Goal: Check status

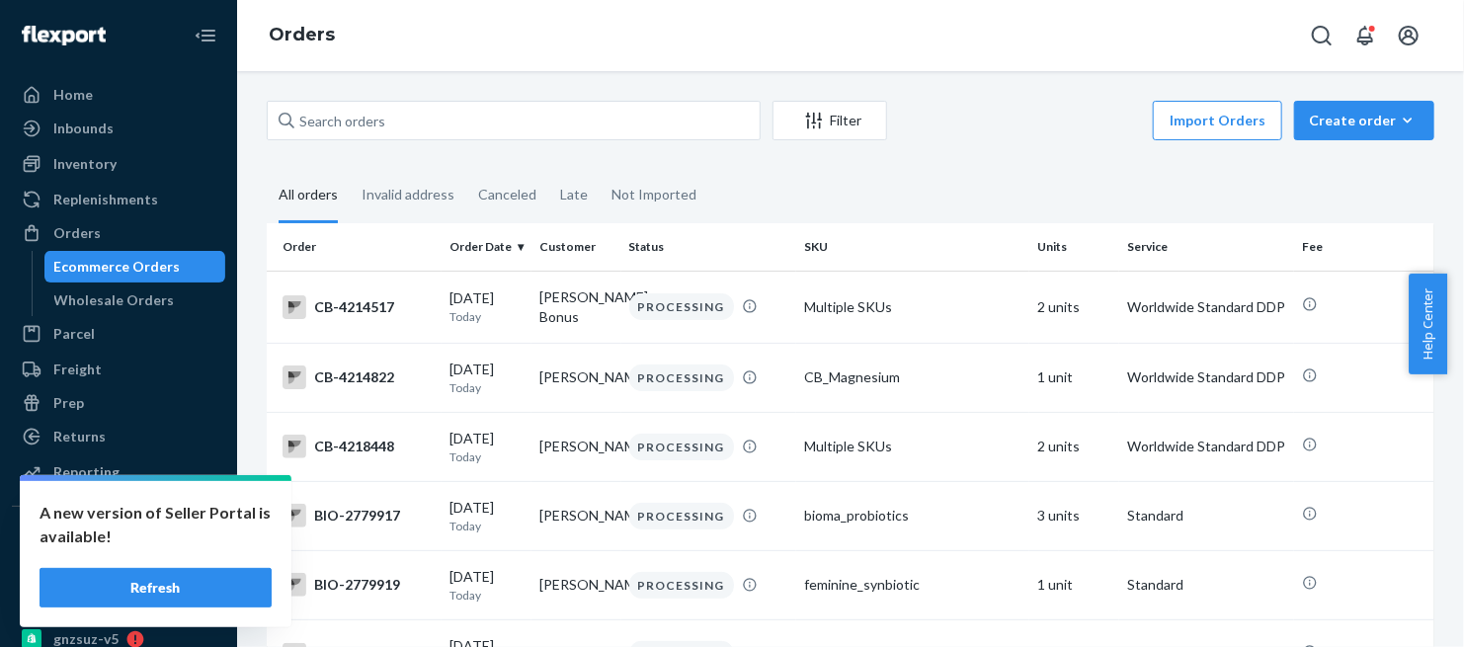
click at [209, 582] on button "Refresh" at bounding box center [156, 588] width 232 height 40
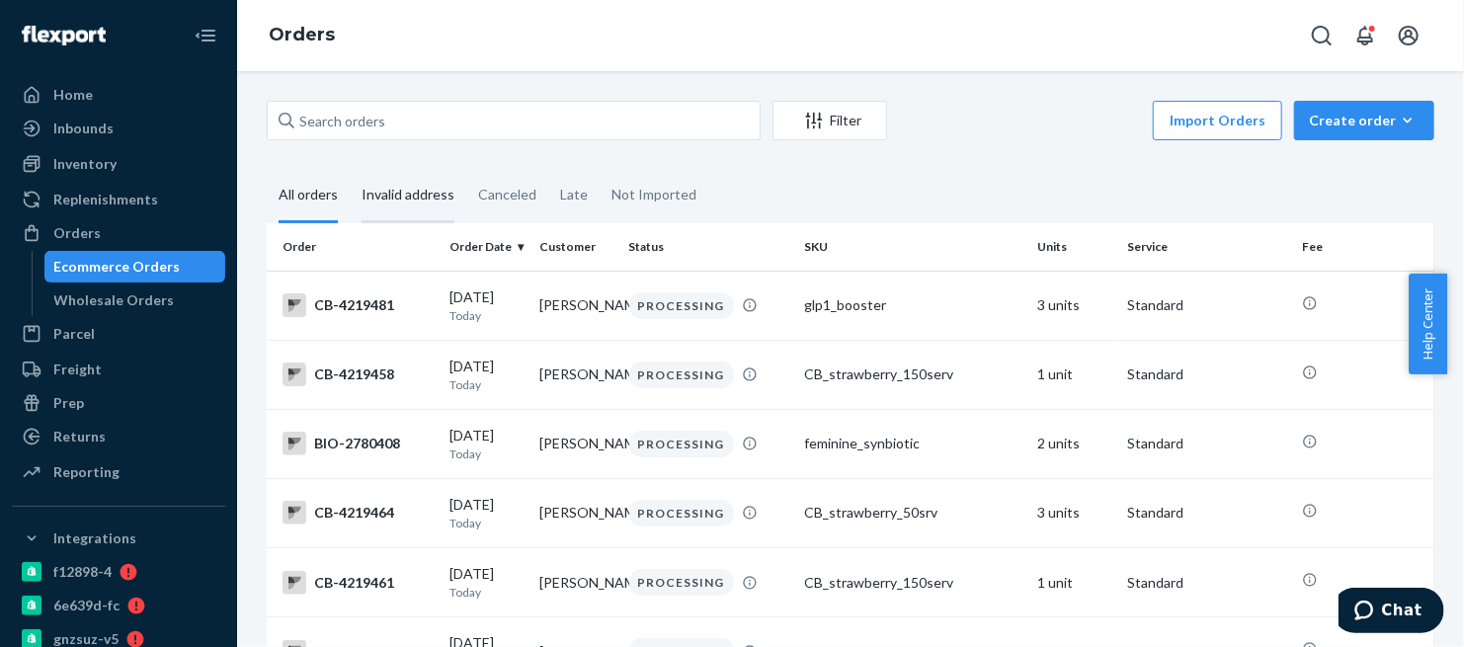
click at [401, 197] on div "Invalid address" at bounding box center [408, 196] width 93 height 54
click at [350, 169] on input "Invalid address" at bounding box center [350, 169] width 0 height 0
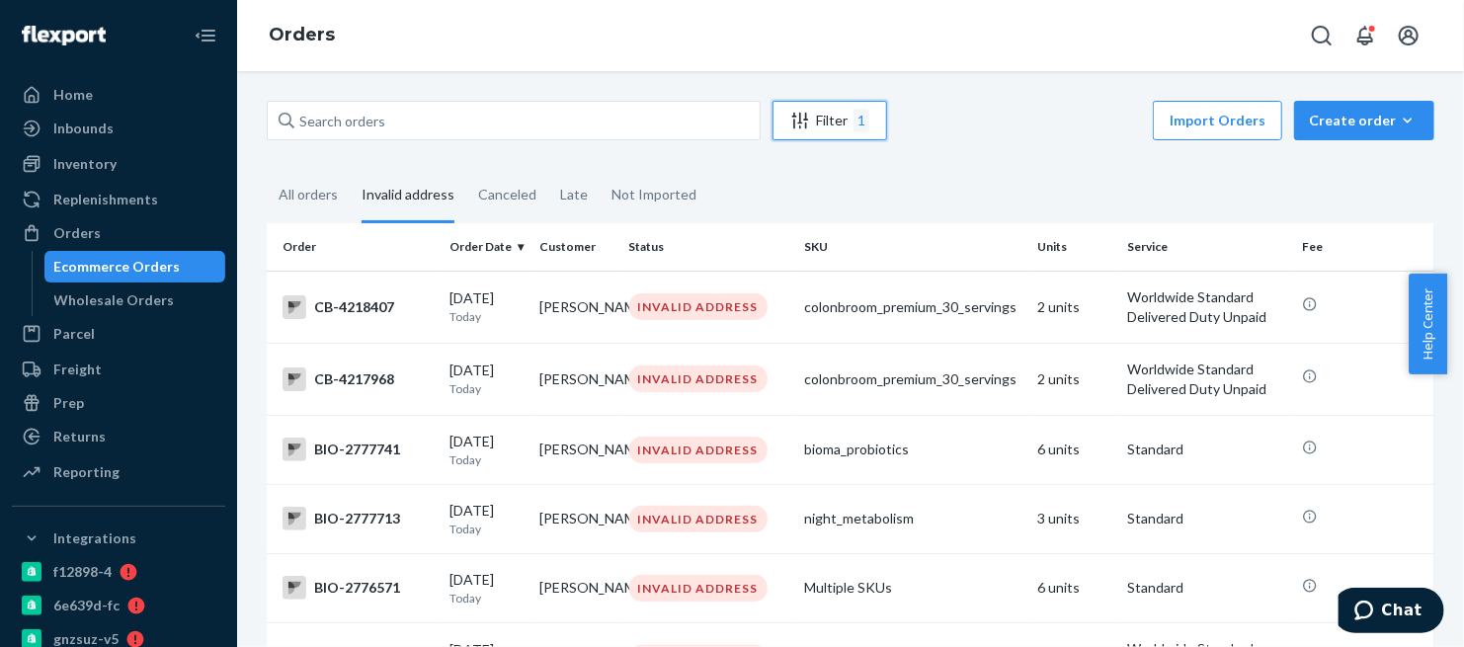
click at [824, 118] on div "Filter 1" at bounding box center [829, 121] width 113 height 24
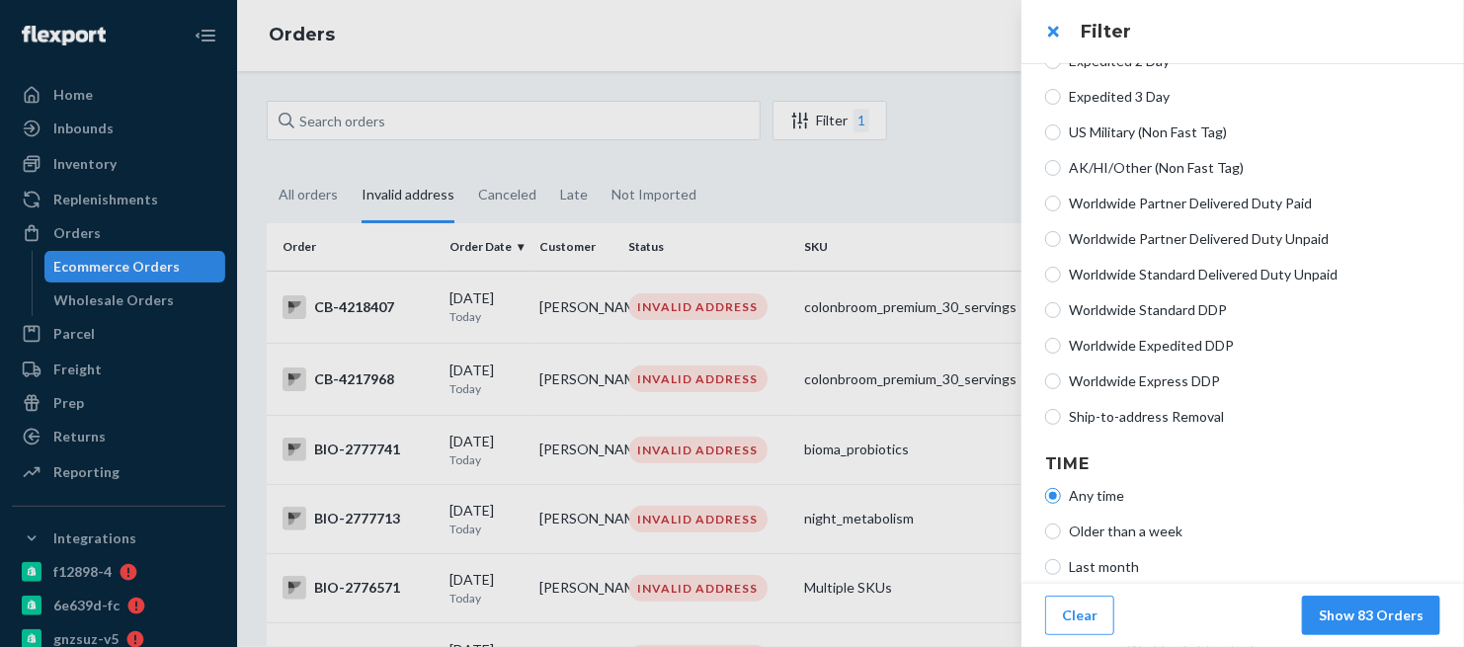
scroll to position [601, 0]
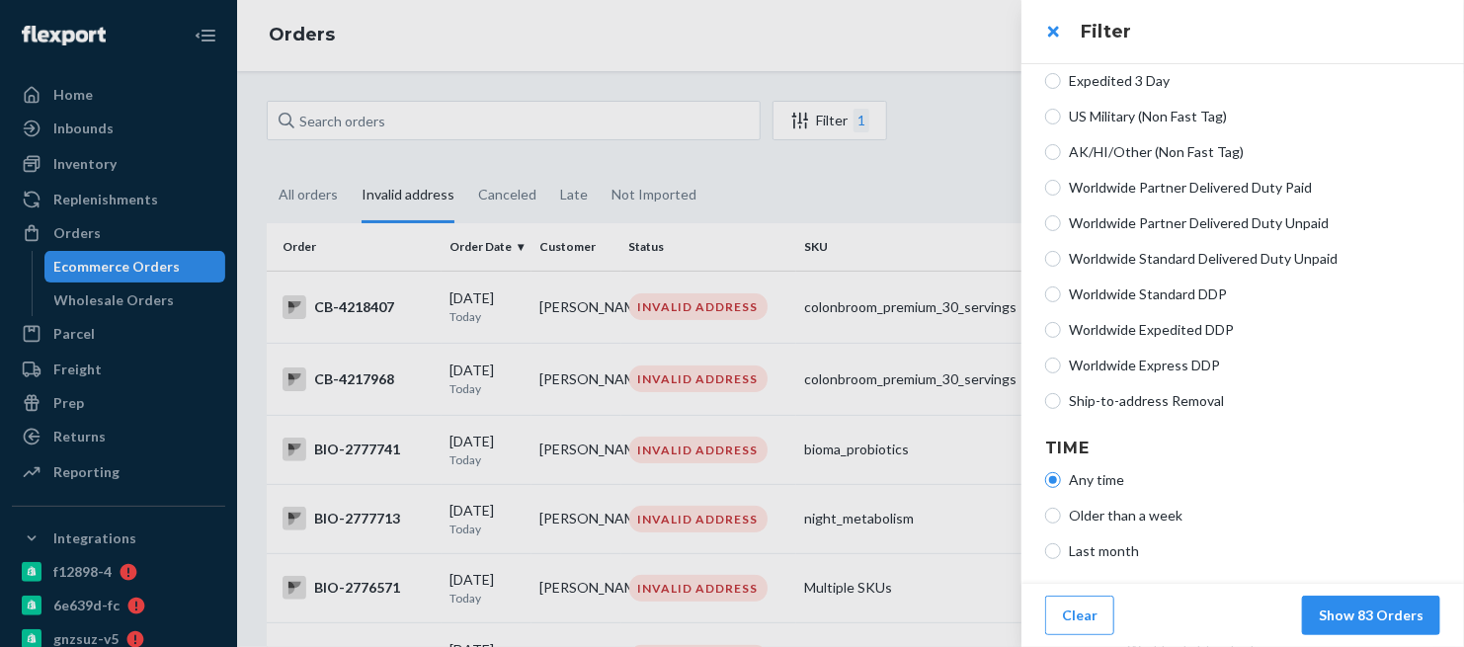
click at [931, 115] on div at bounding box center [732, 323] width 1464 height 647
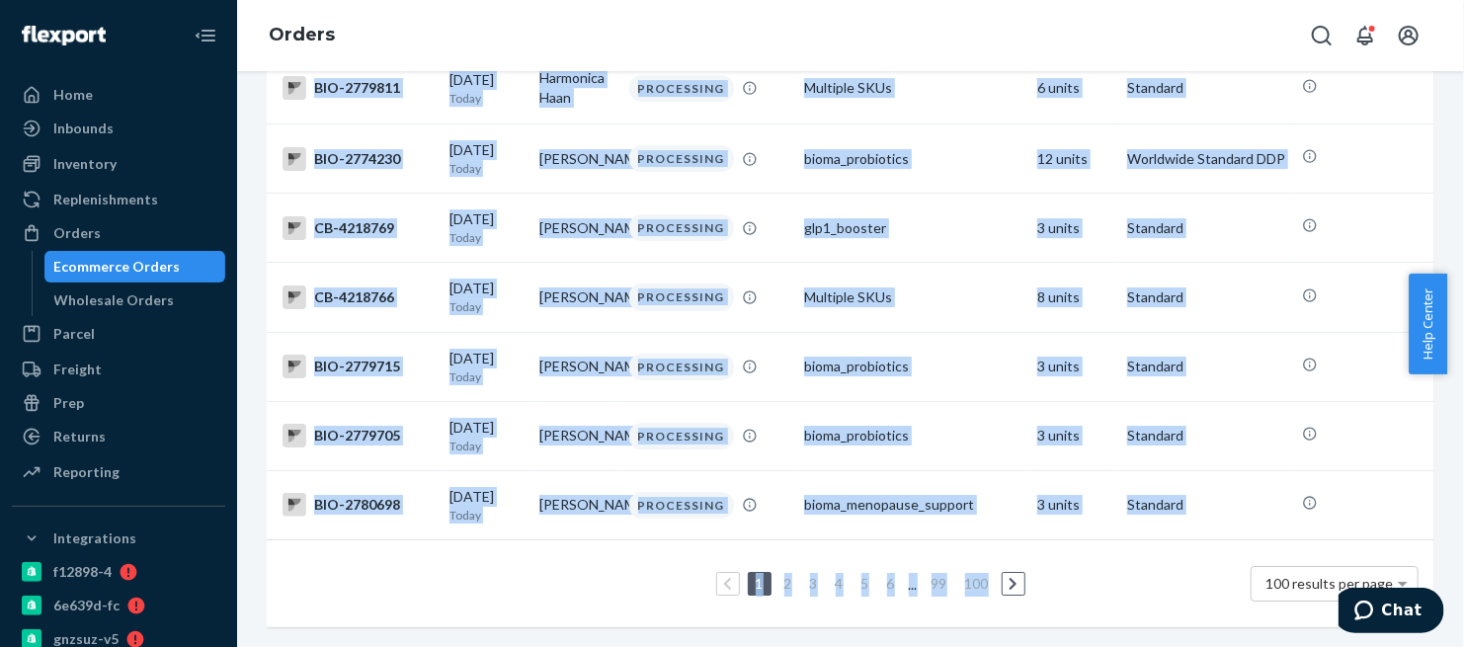
scroll to position [6926, 0]
drag, startPoint x: 316, startPoint y: 303, endPoint x: 1223, endPoint y: 496, distance: 927.0
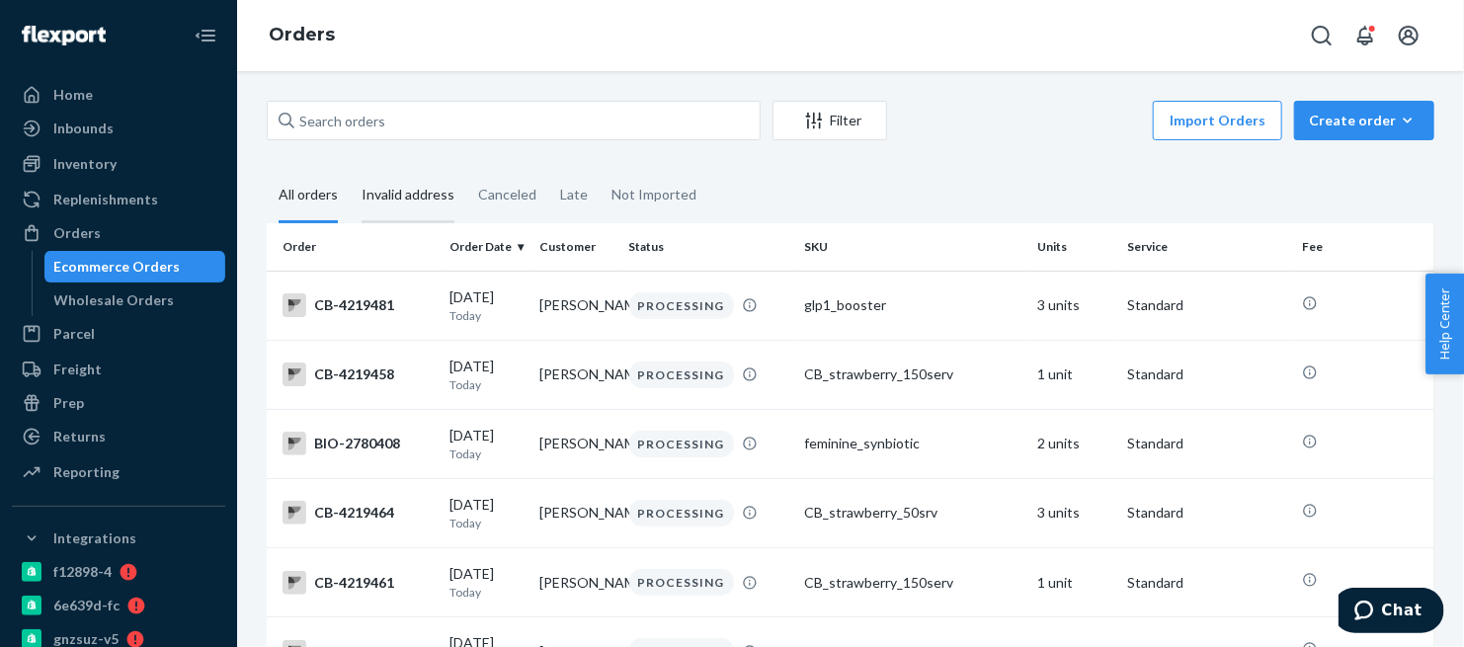
click at [408, 200] on div "Invalid address" at bounding box center [408, 196] width 93 height 54
click at [350, 169] on input "Invalid address" at bounding box center [350, 169] width 0 height 0
click at [424, 200] on div "Invalid address" at bounding box center [408, 196] width 93 height 54
click at [350, 169] on input "Invalid address" at bounding box center [350, 169] width 0 height 0
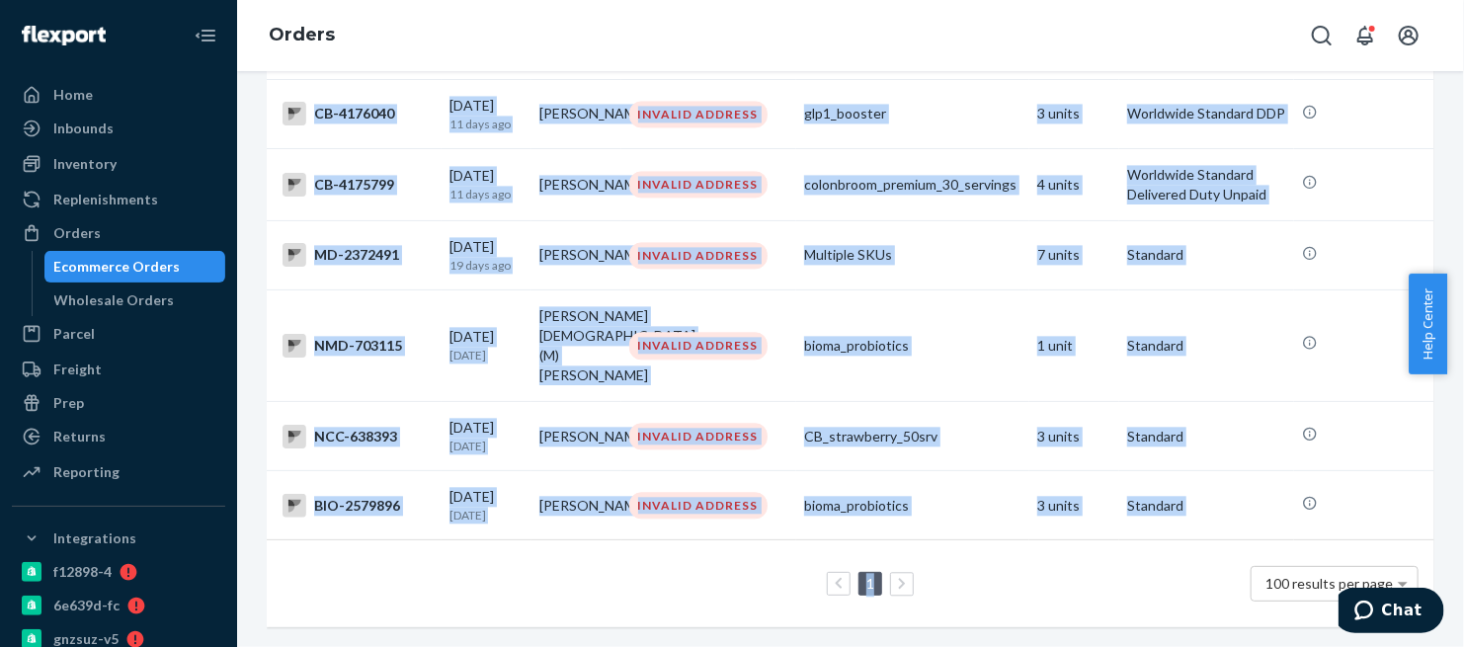
scroll to position [5912, 0]
drag, startPoint x: 312, startPoint y: 301, endPoint x: 1186, endPoint y: 496, distance: 895.5
copy tbody "CB-4218407 09/23/2025 Today Victor Dumani INVALID ADDRESS colonbroom_premium_30…"
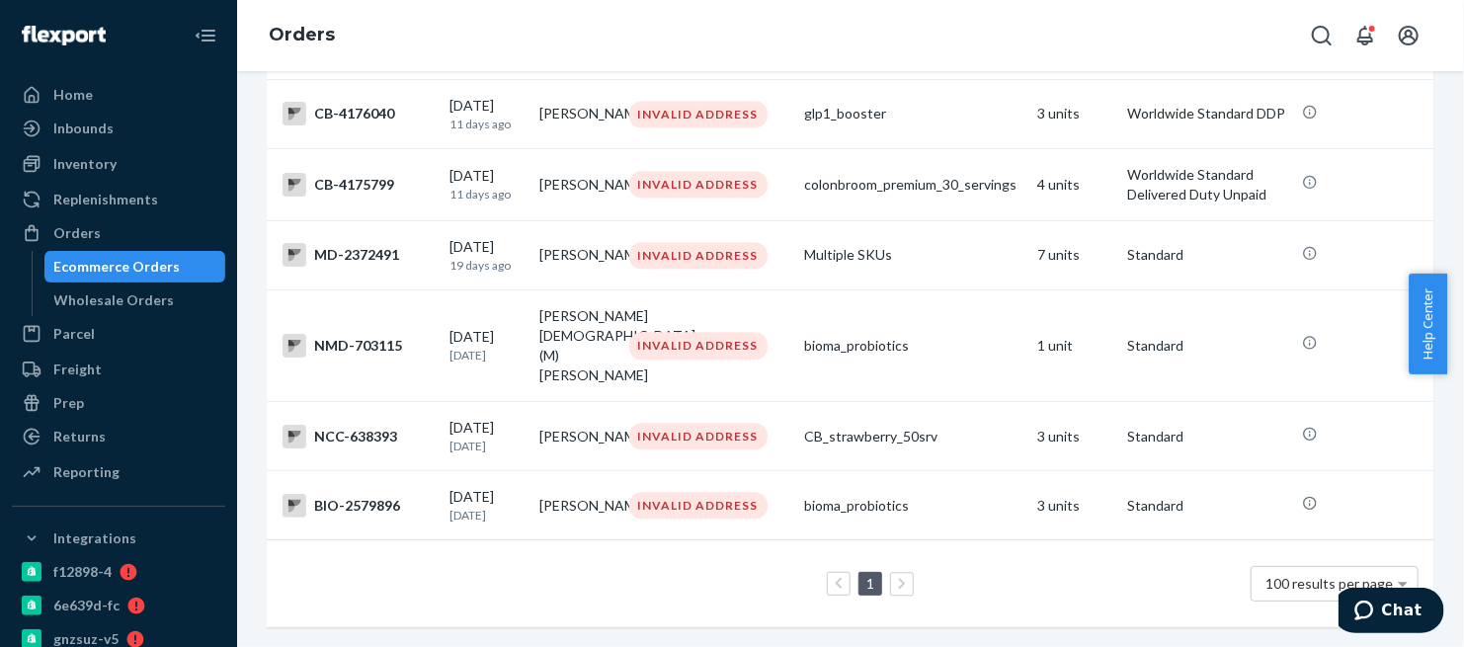
click at [444, 30] on div "Orders" at bounding box center [850, 35] width 1227 height 71
click at [106, 225] on div "Orders" at bounding box center [118, 233] width 209 height 28
click at [67, 87] on div "Home" at bounding box center [73, 95] width 40 height 20
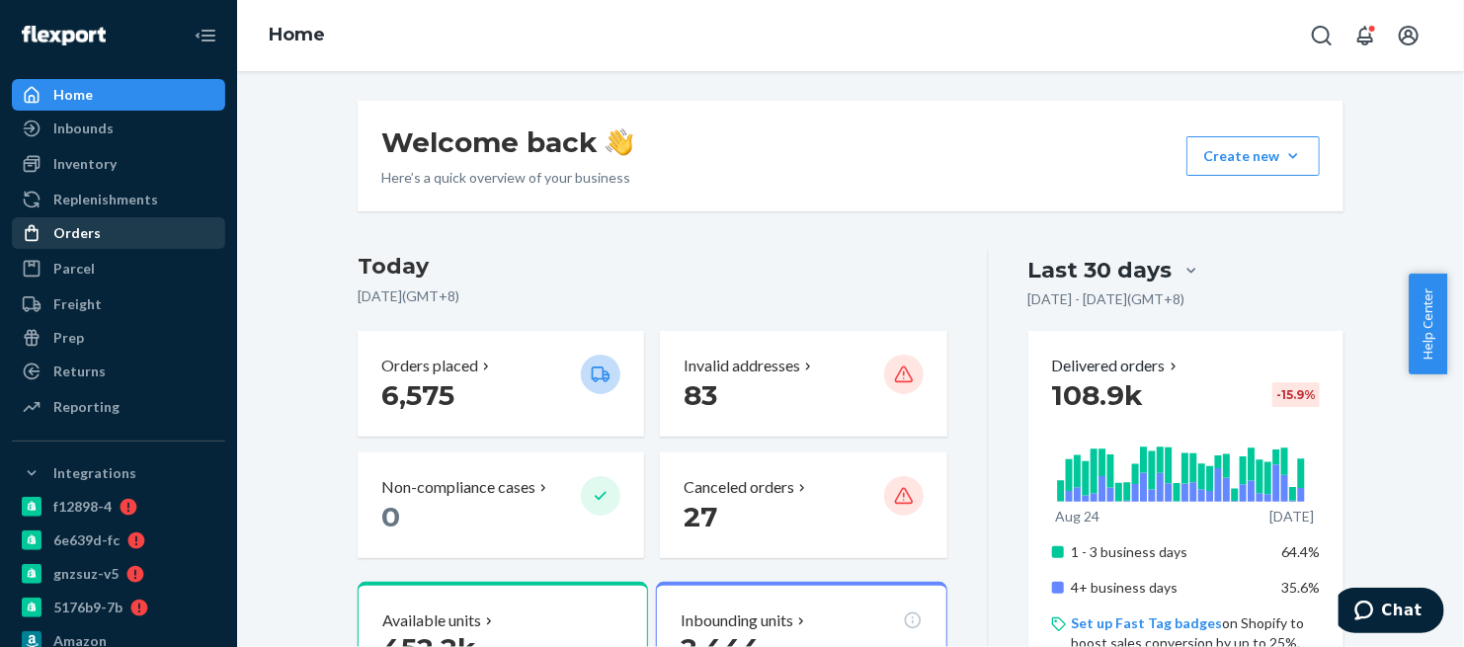
click at [92, 224] on div "Orders" at bounding box center [76, 233] width 47 height 20
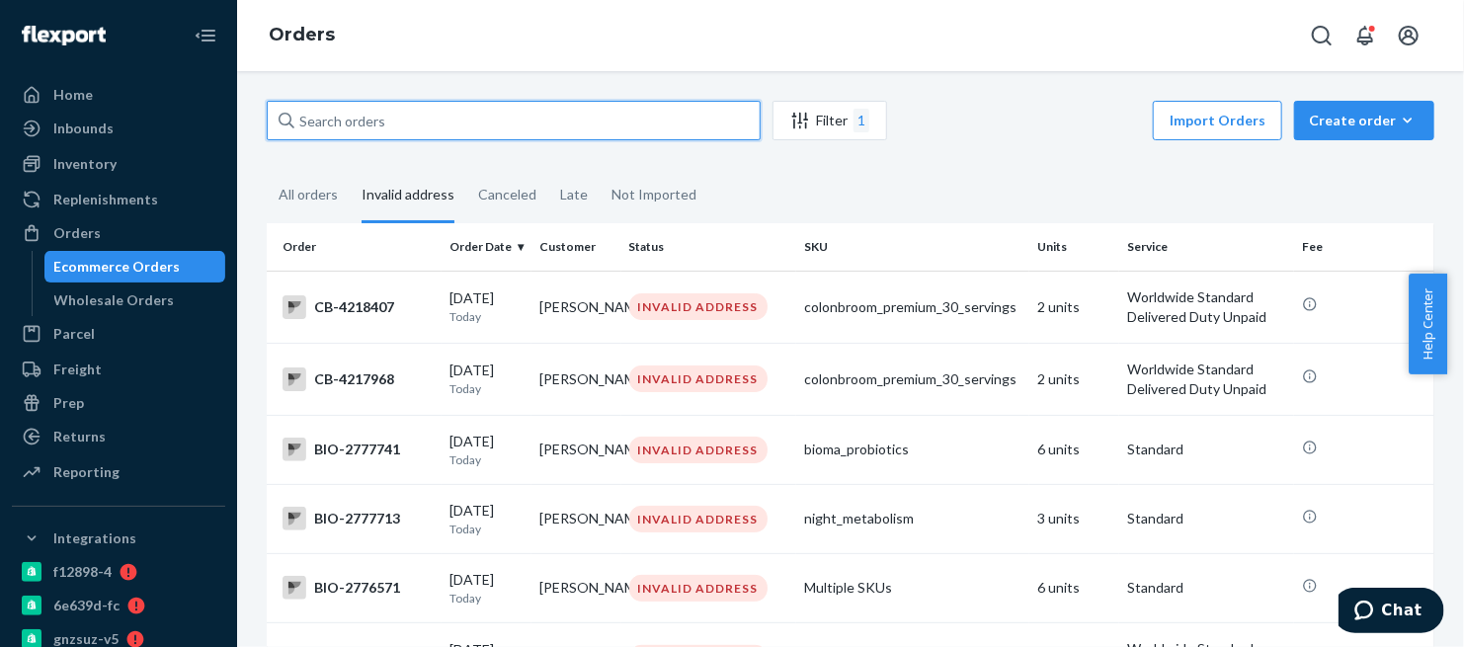
click at [310, 121] on input "text" at bounding box center [514, 121] width 494 height 40
paste input "CB-4218407"
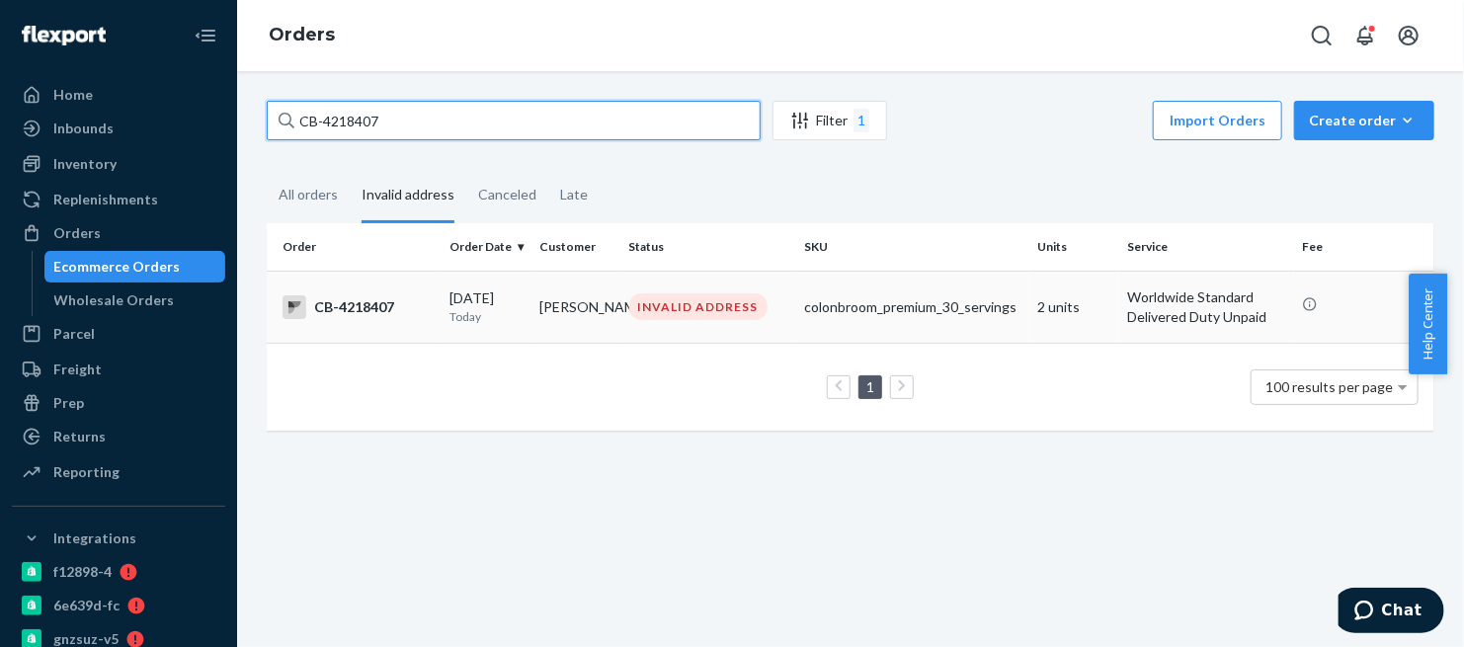
type input "CB-4218407"
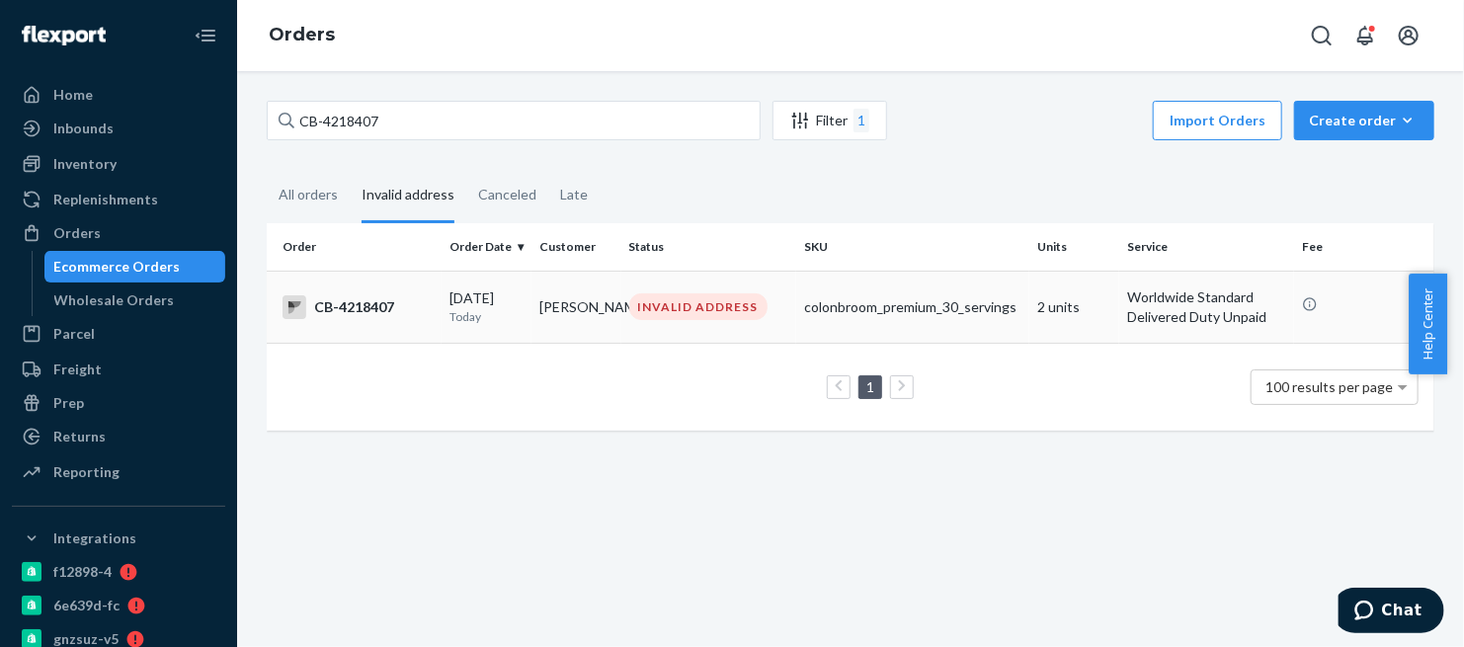
click at [354, 305] on div "CB-4218407" at bounding box center [357, 307] width 151 height 24
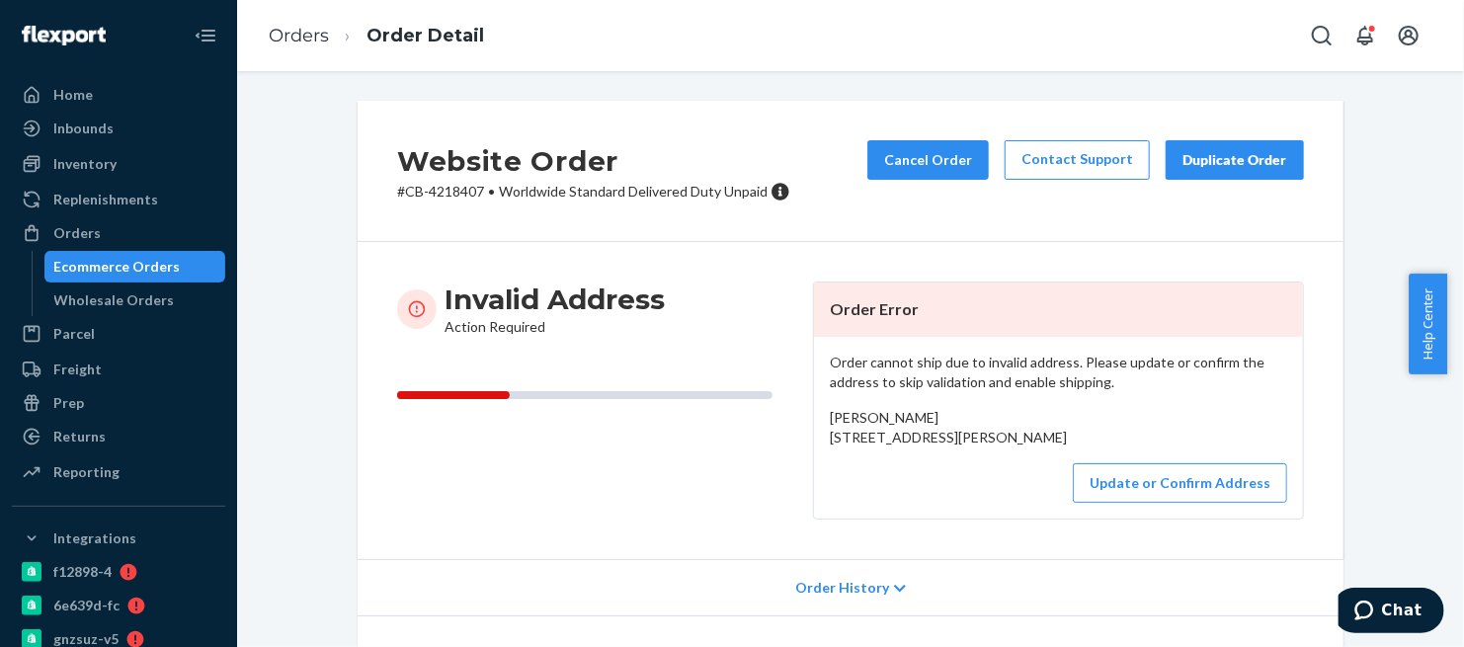
drag, startPoint x: 825, startPoint y: 440, endPoint x: 963, endPoint y: 471, distance: 141.9
click at [963, 447] on div "Victor Dumani Avenida San Antonio 304 interior 102 Rancho Santa Monica Aguascal…" at bounding box center [1058, 428] width 457 height 40
copy span "Avenida San Antonio 304 interior 102 Rancho Santa Monica Aguascalientes, NaN 20…"
click at [294, 38] on link "Orders" at bounding box center [299, 36] width 60 height 22
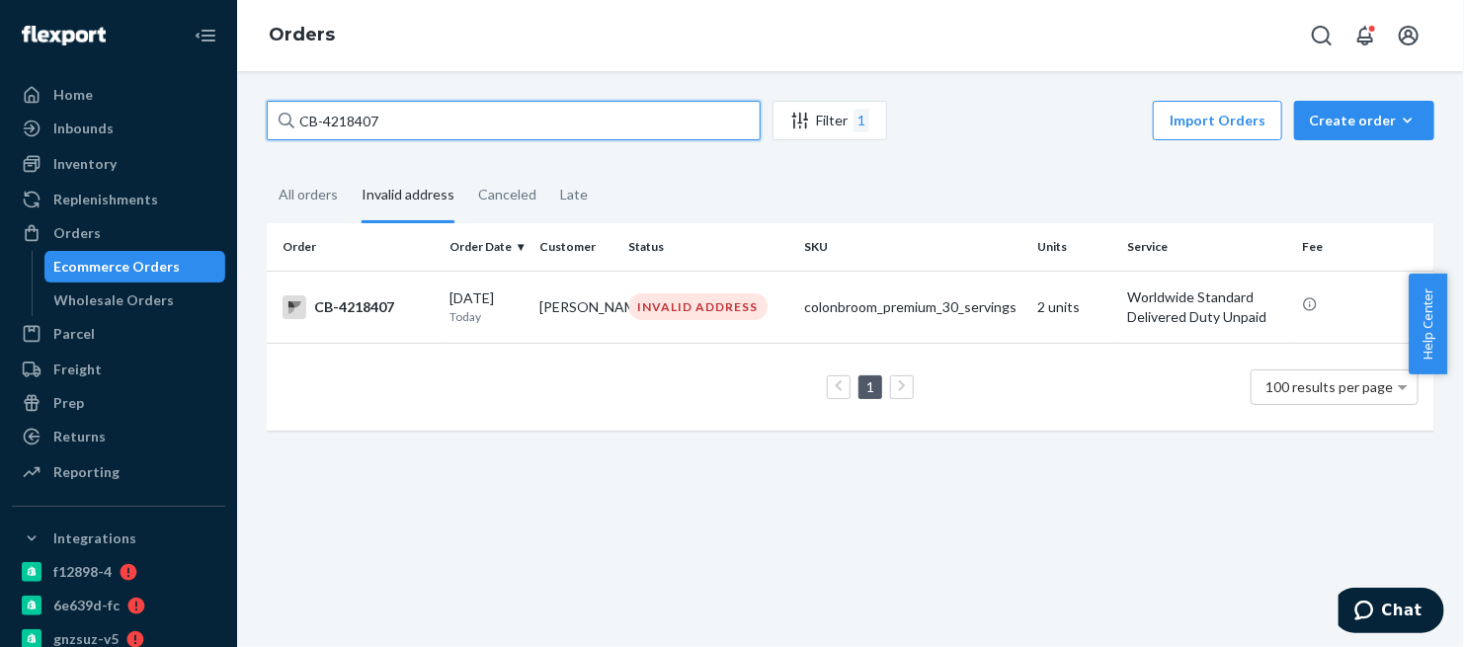
drag, startPoint x: 399, startPoint y: 118, endPoint x: 255, endPoint y: 125, distance: 144.4
click at [255, 125] on div "CB-4218407 Filter 1 Import Orders Create order Ecommerce order Removal order Al…" at bounding box center [850, 276] width 1197 height 350
paste input "2665446"
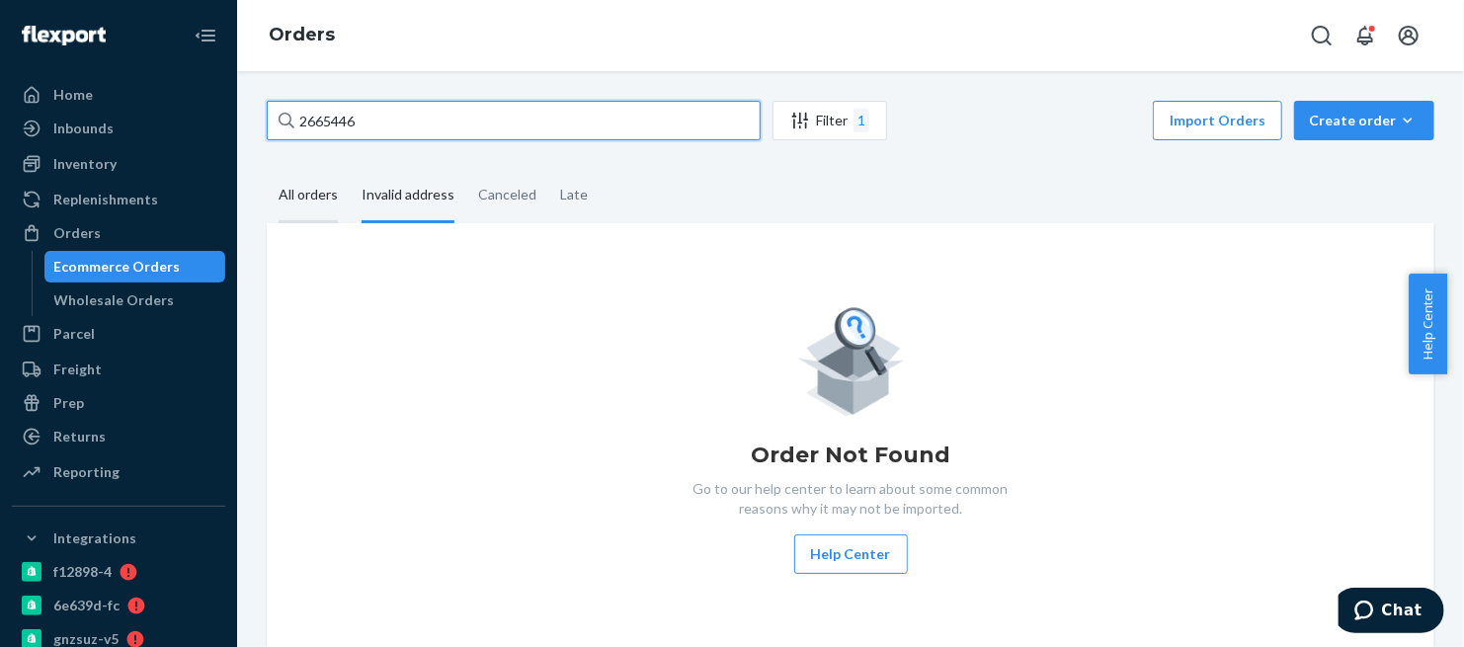
type input "2665446"
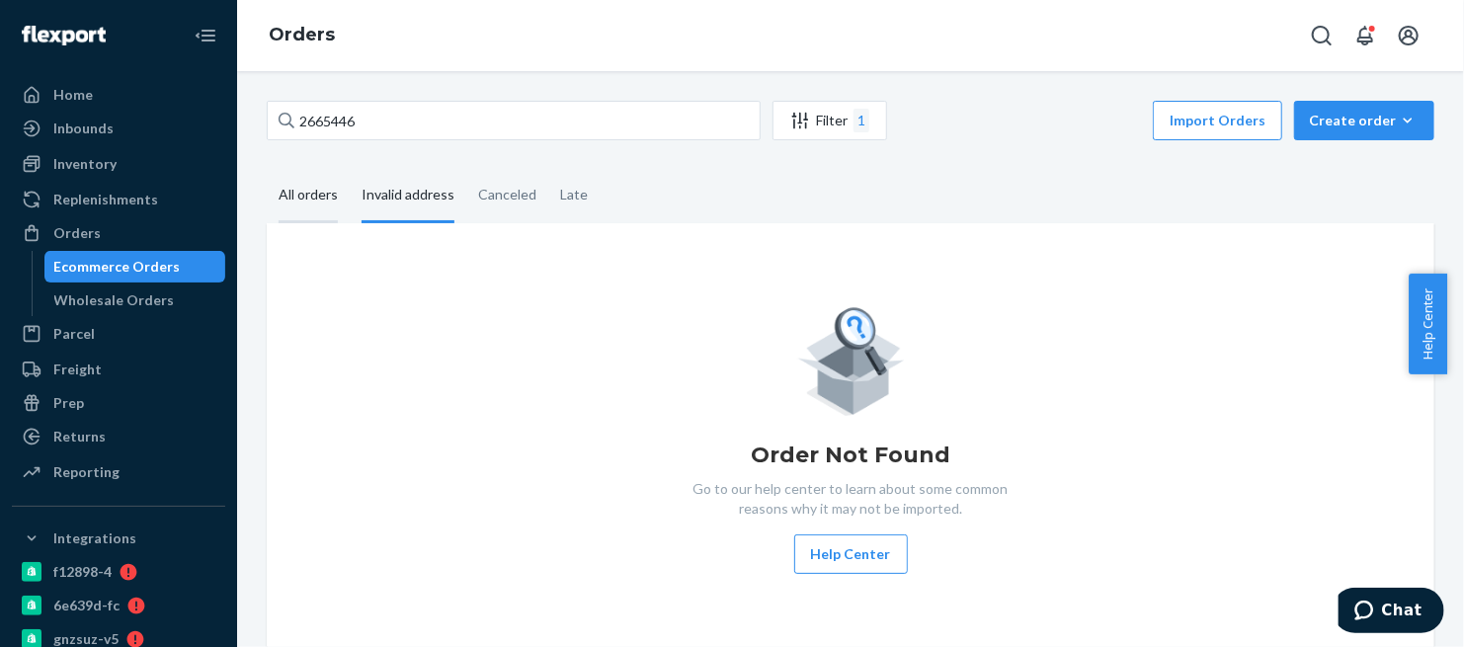
click at [323, 201] on div "All orders" at bounding box center [308, 196] width 59 height 54
click at [267, 169] on input "All orders" at bounding box center [267, 169] width 0 height 0
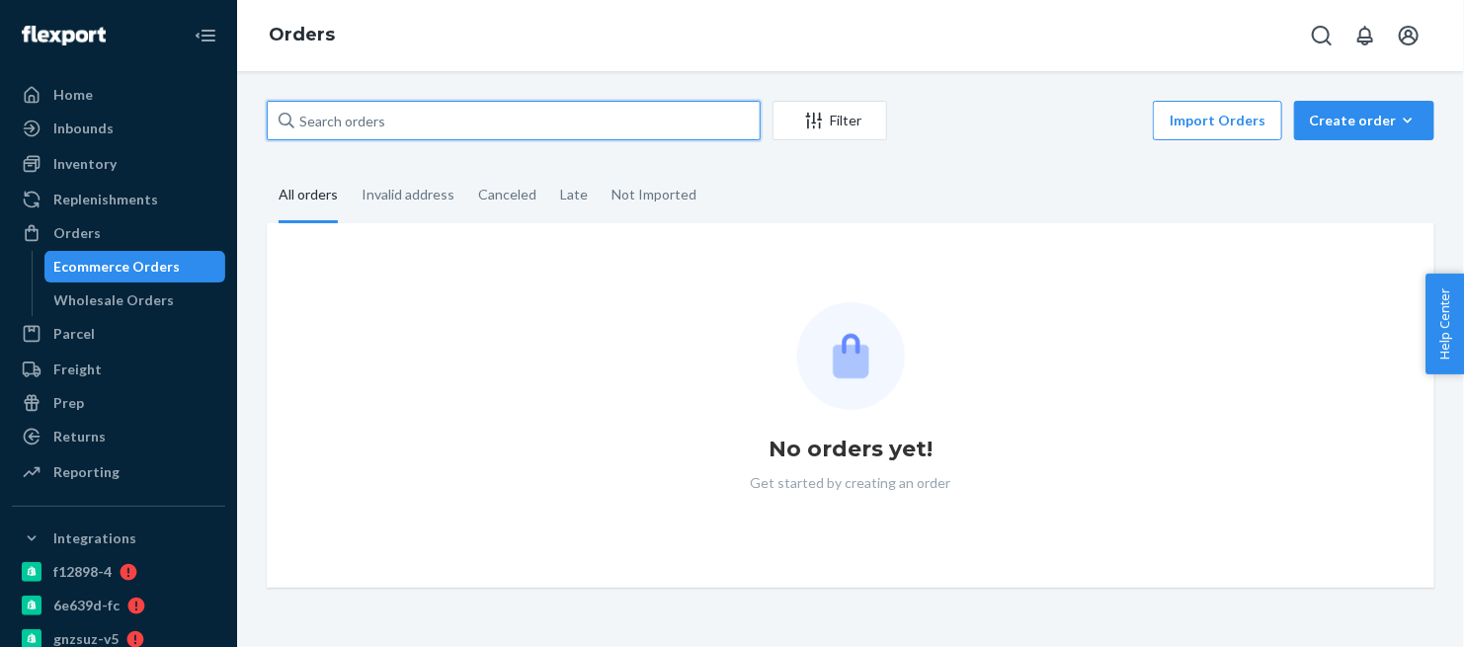
click at [324, 127] on input "text" at bounding box center [514, 121] width 494 height 40
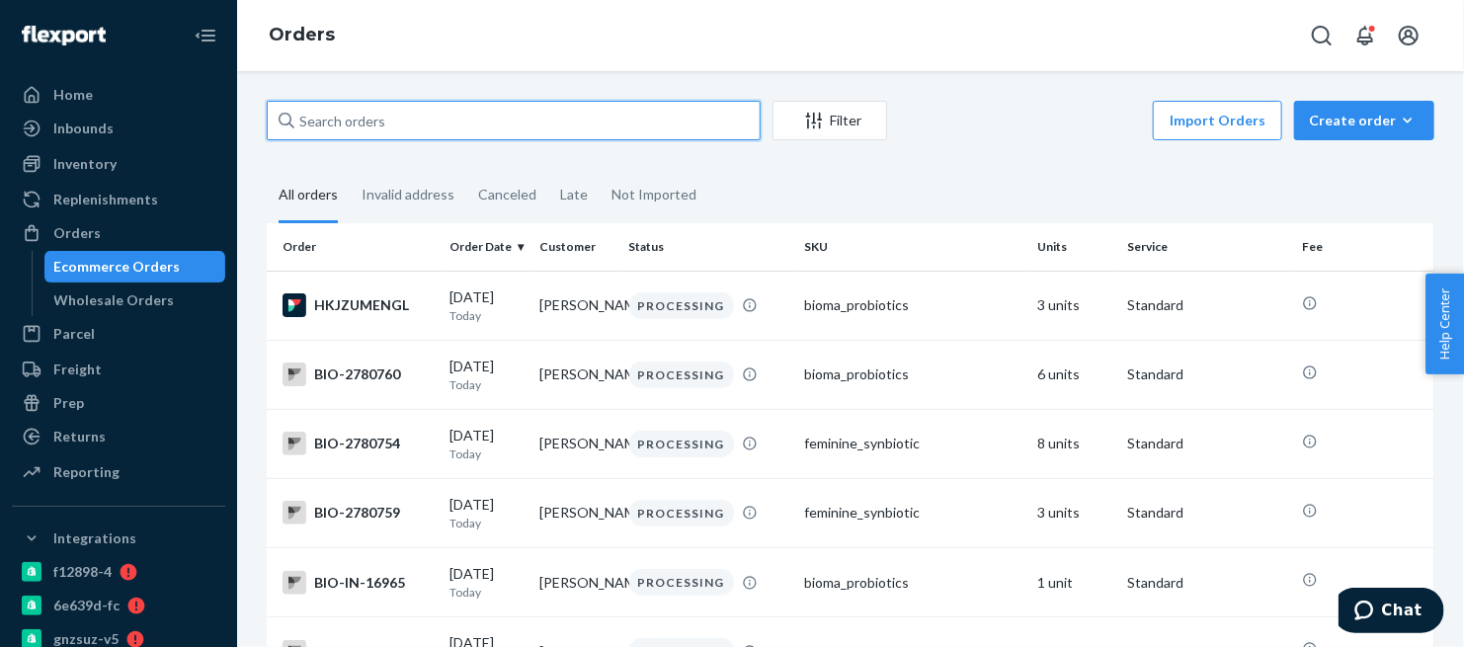
paste input "2665446"
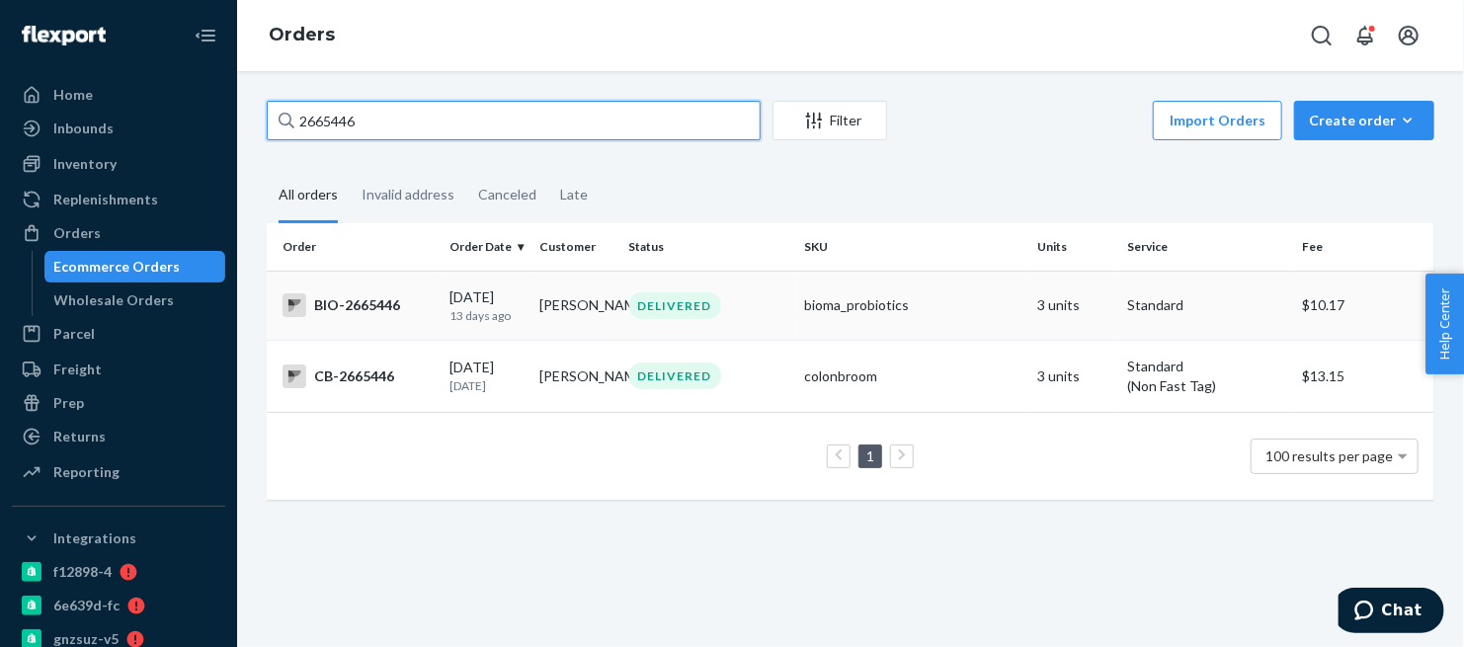
type input "2665446"
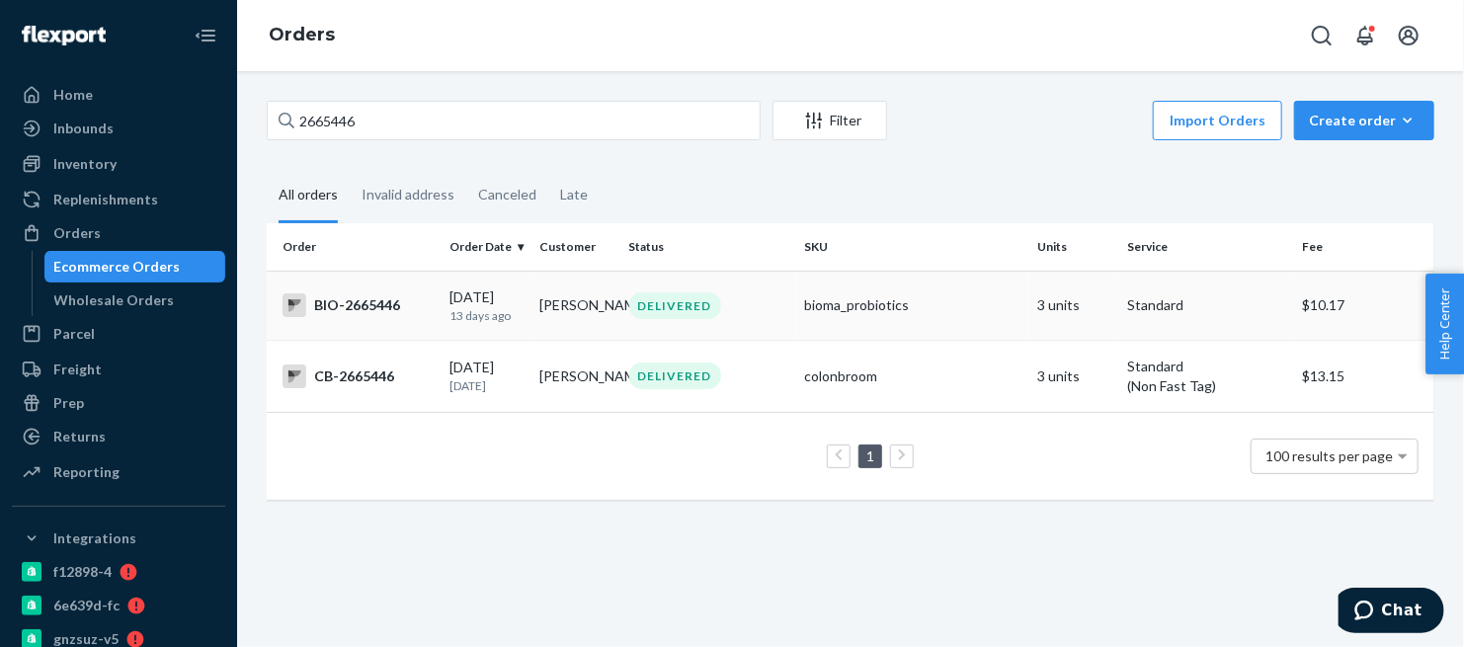
click at [370, 301] on div "BIO-2665446" at bounding box center [357, 305] width 151 height 24
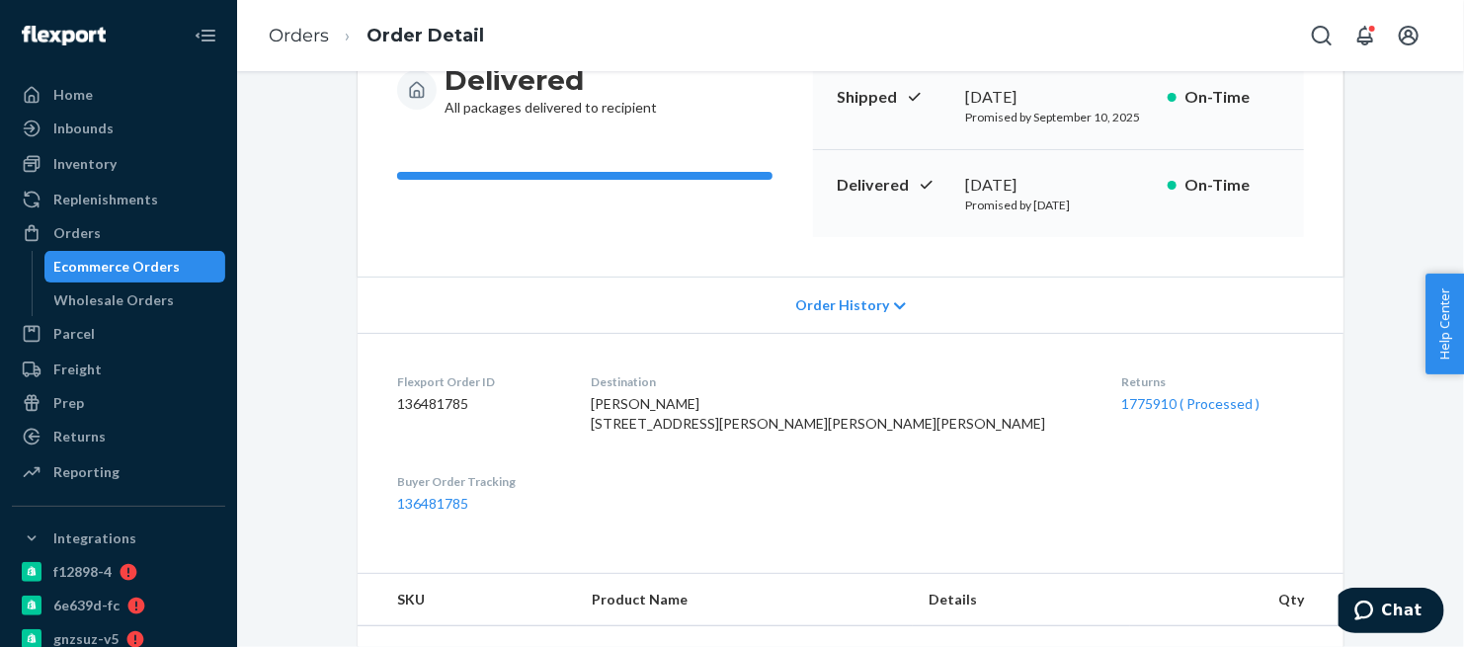
scroll to position [329, 0]
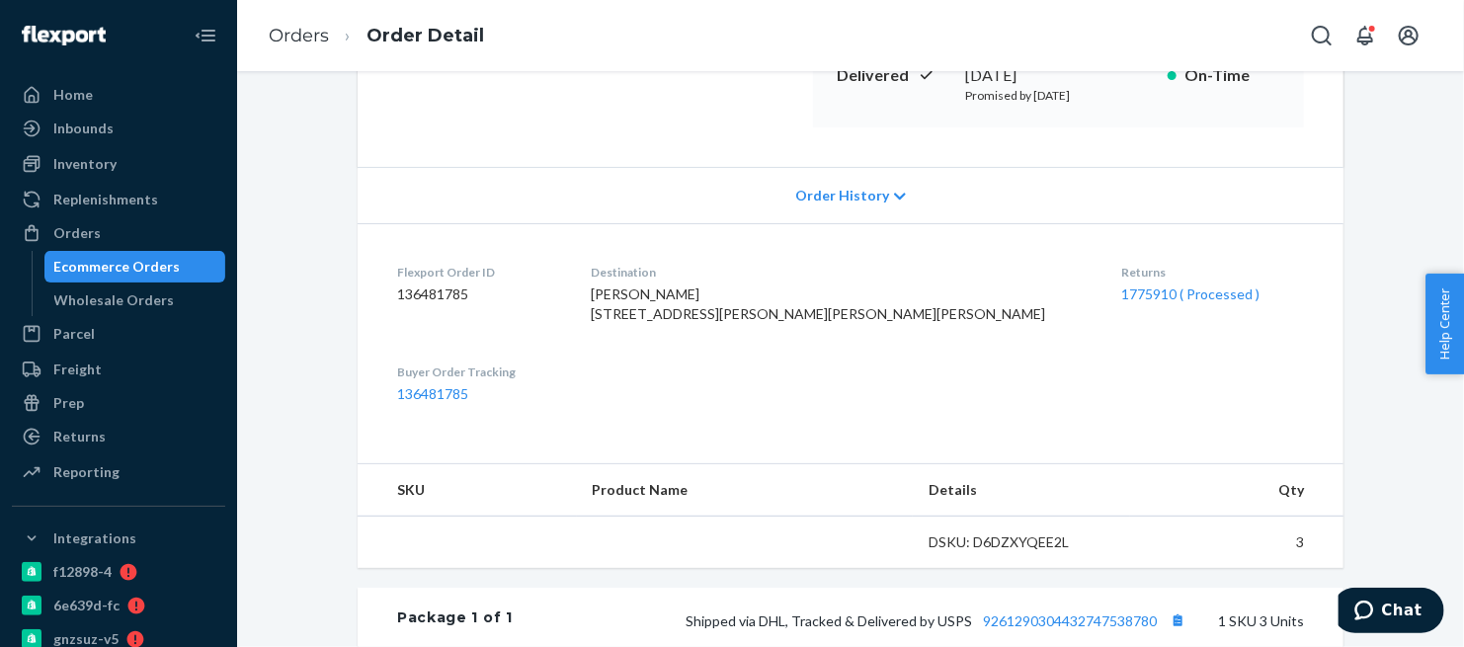
click at [1121, 301] on div "1775910 ( Processed )" at bounding box center [1212, 294] width 183 height 20
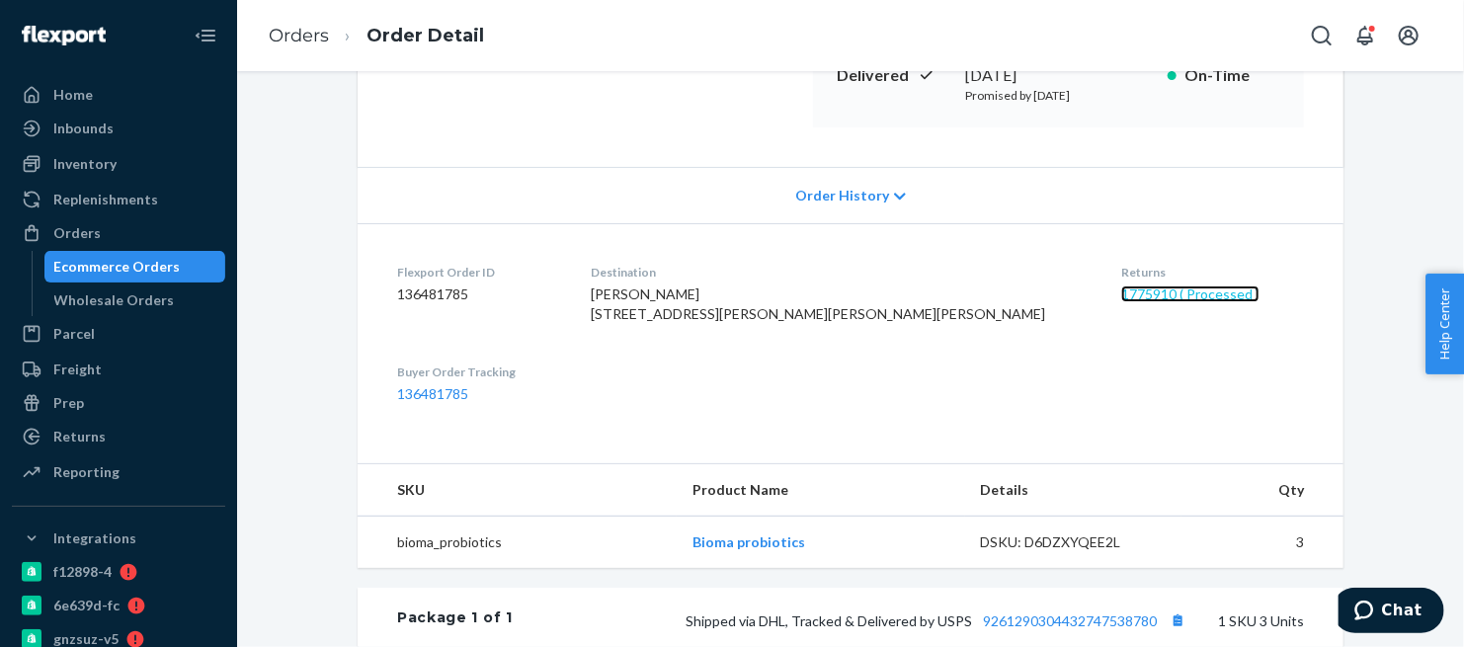
click at [1121, 296] on link "1775910 ( Processed )" at bounding box center [1190, 293] width 138 height 17
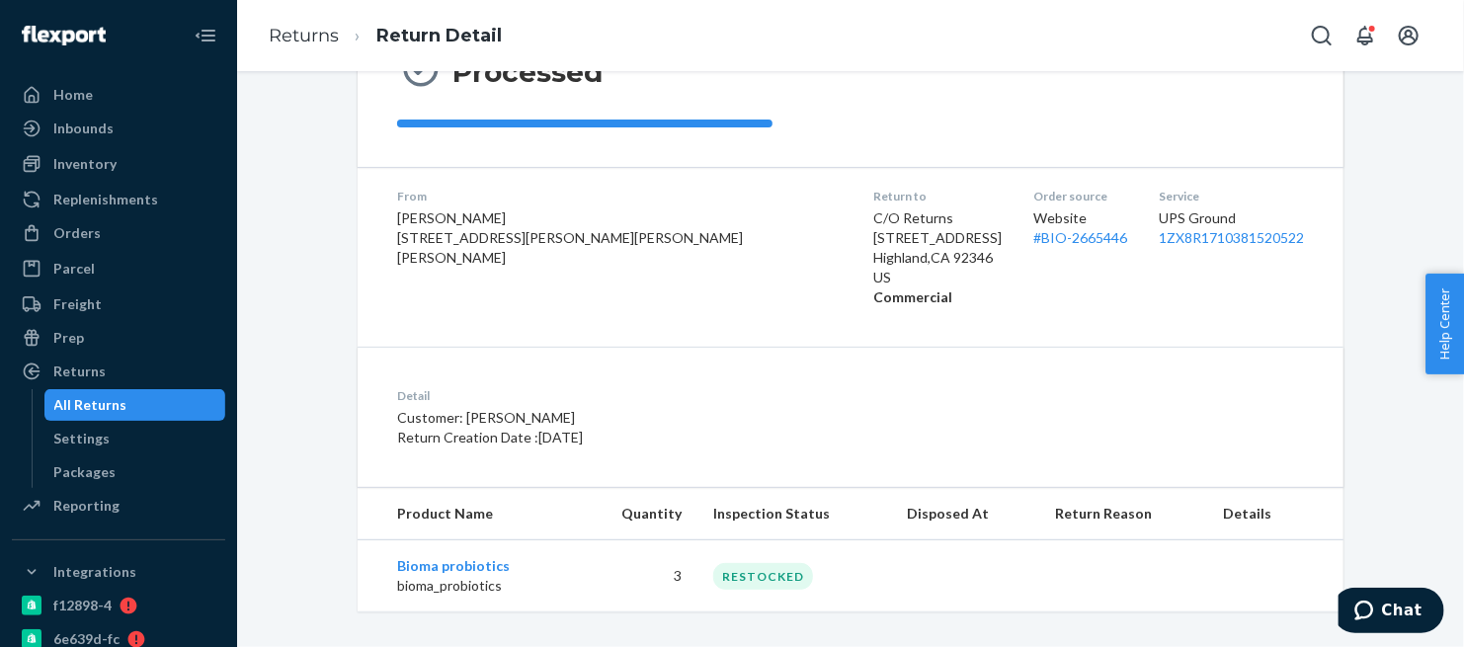
scroll to position [246, 0]
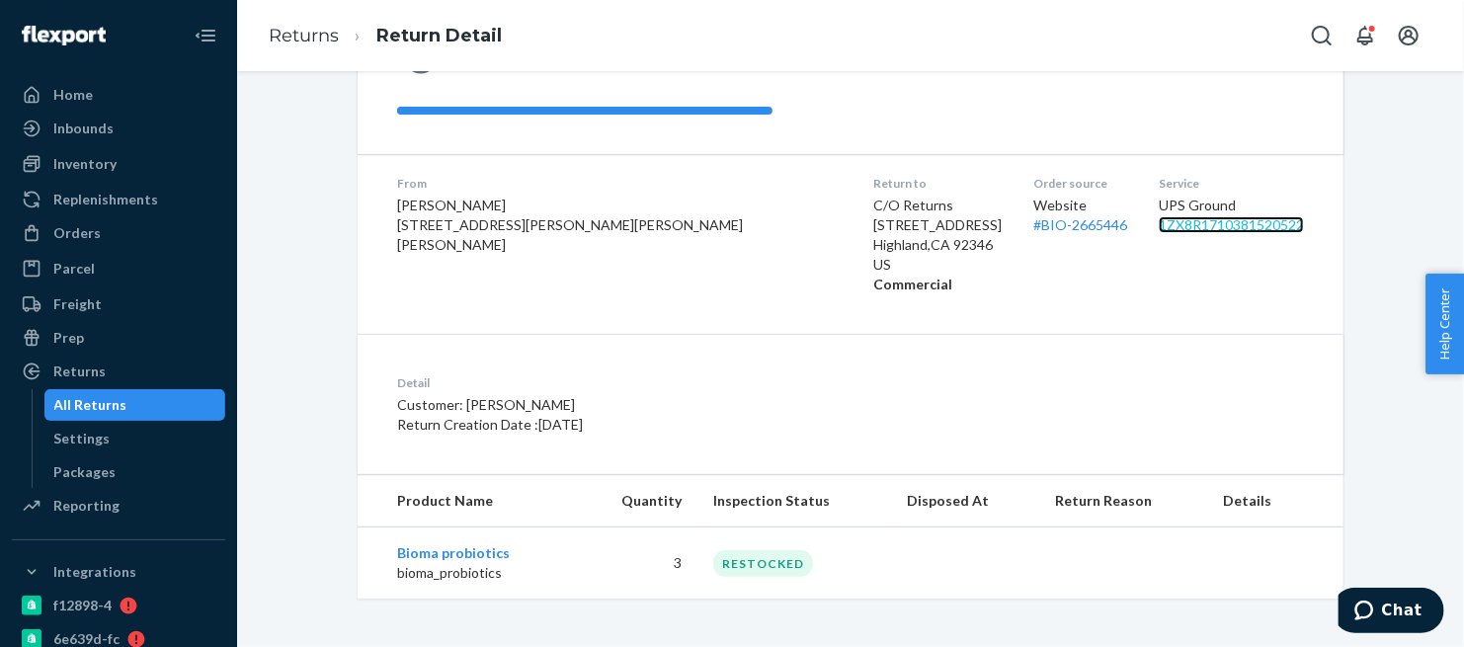
click at [1159, 223] on link "1ZX8R1710381520522" at bounding box center [1231, 224] width 145 height 17
click at [99, 231] on div "Orders" at bounding box center [118, 233] width 209 height 28
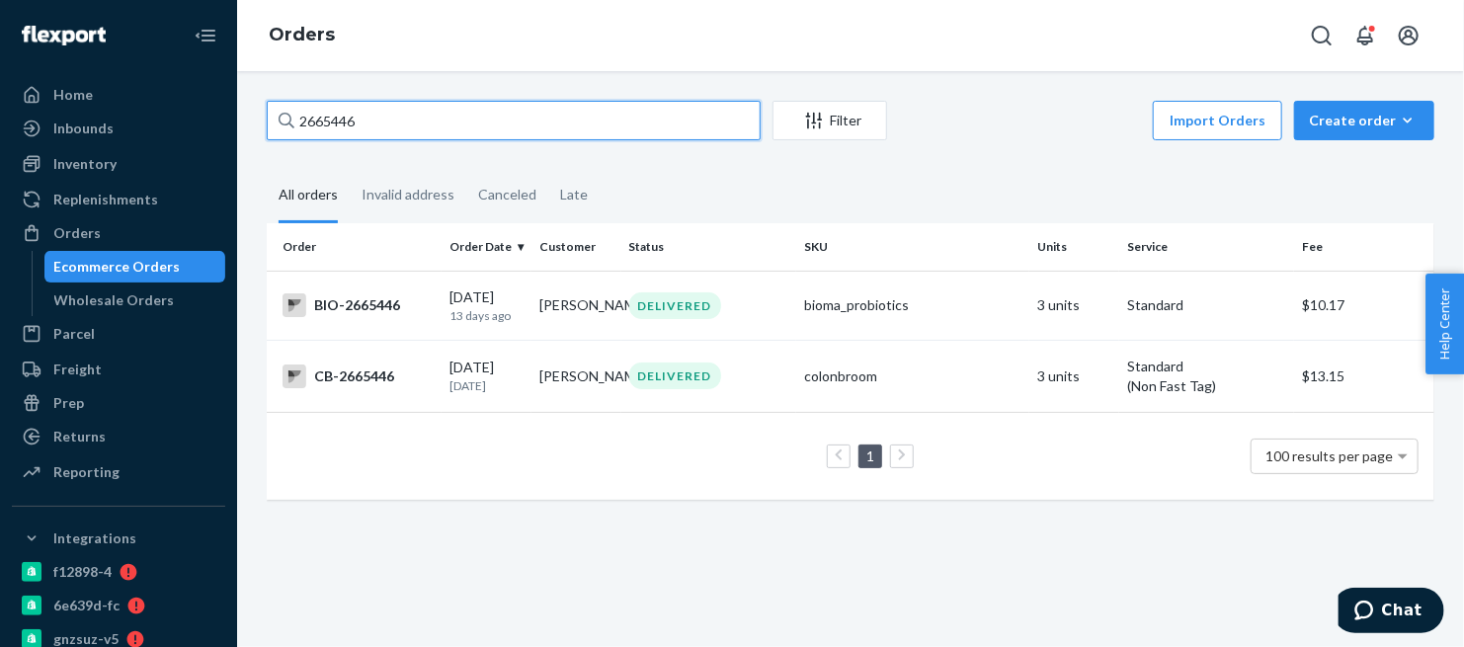
drag, startPoint x: 363, startPoint y: 121, endPoint x: 273, endPoint y: 122, distance: 90.9
click at [273, 122] on input "2665446" at bounding box center [514, 121] width 494 height 40
paste input "584057"
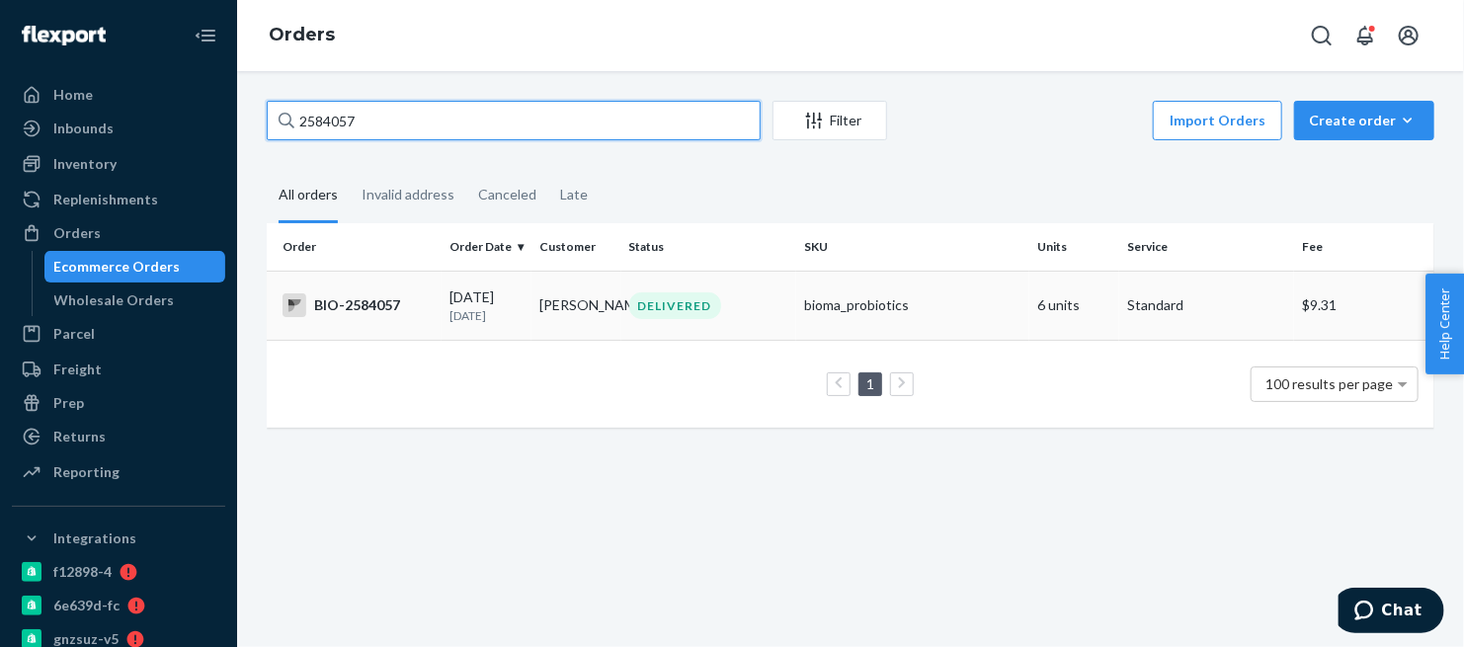
type input "2584057"
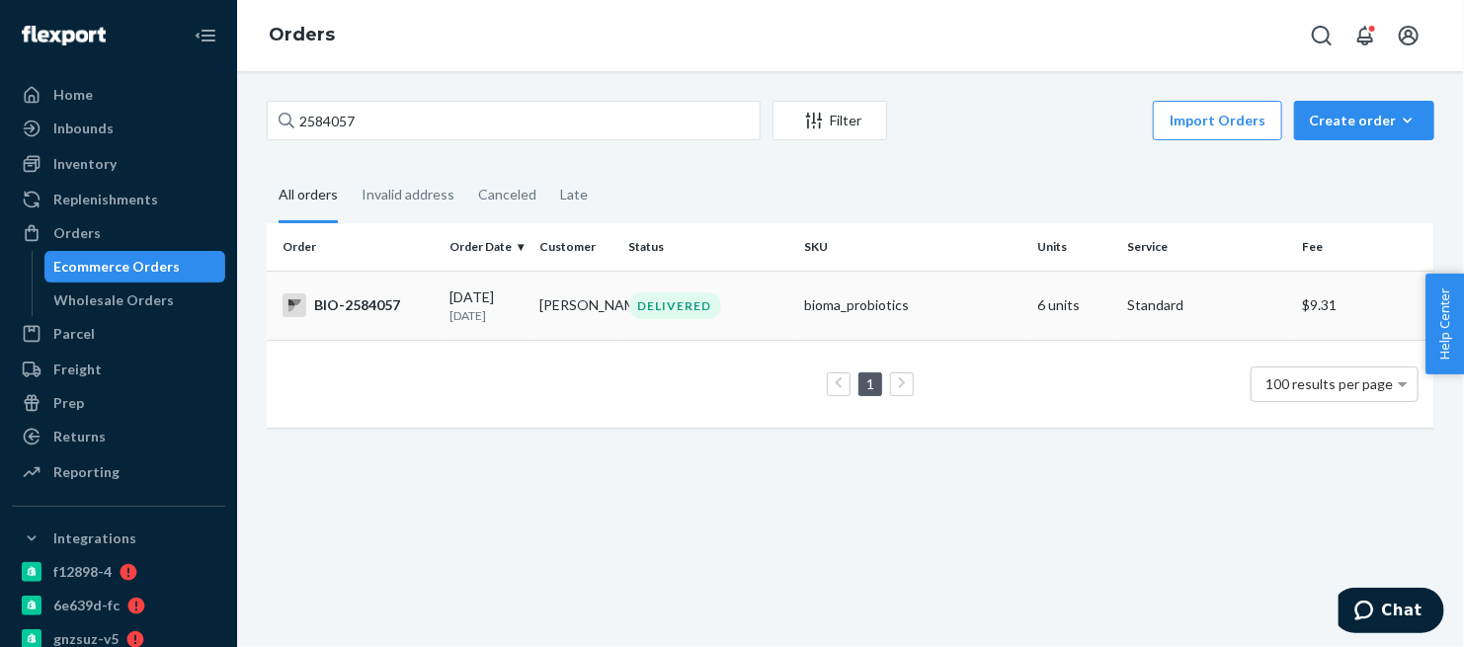
click at [352, 304] on div "BIO-2584057" at bounding box center [357, 305] width 151 height 24
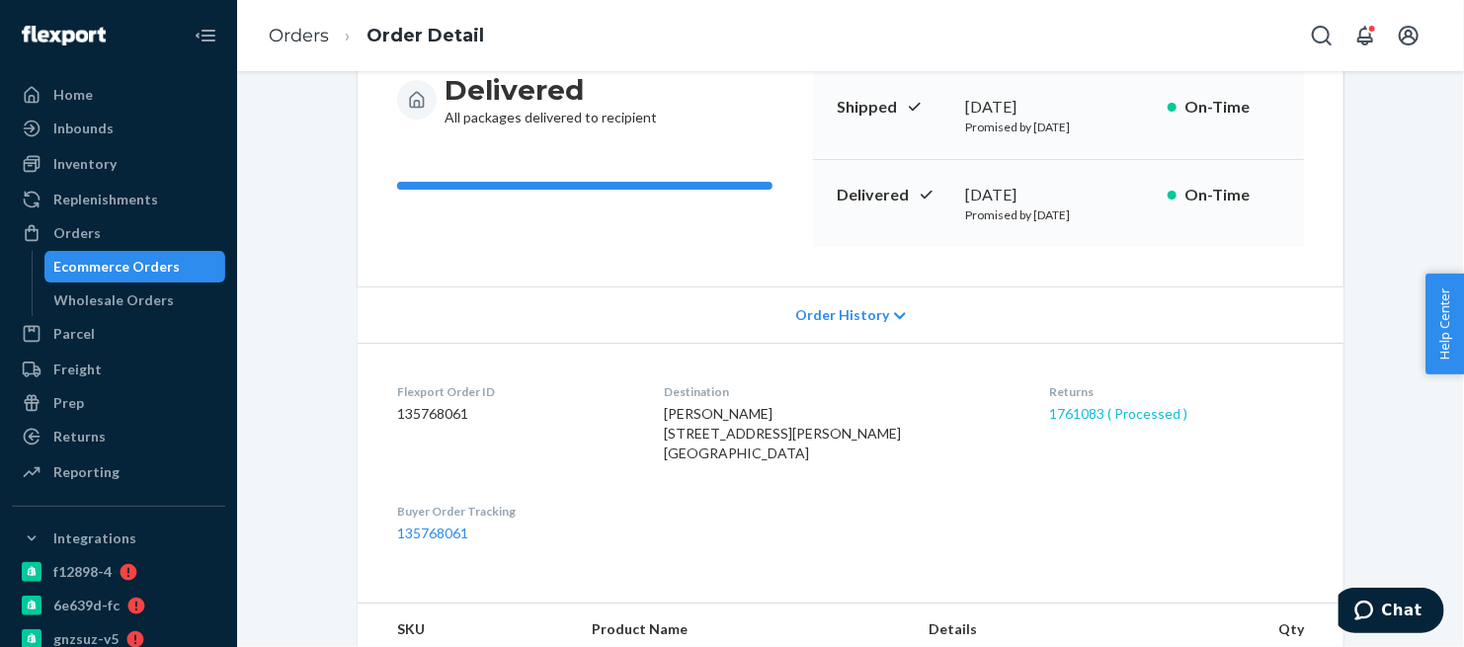
scroll to position [219, 0]
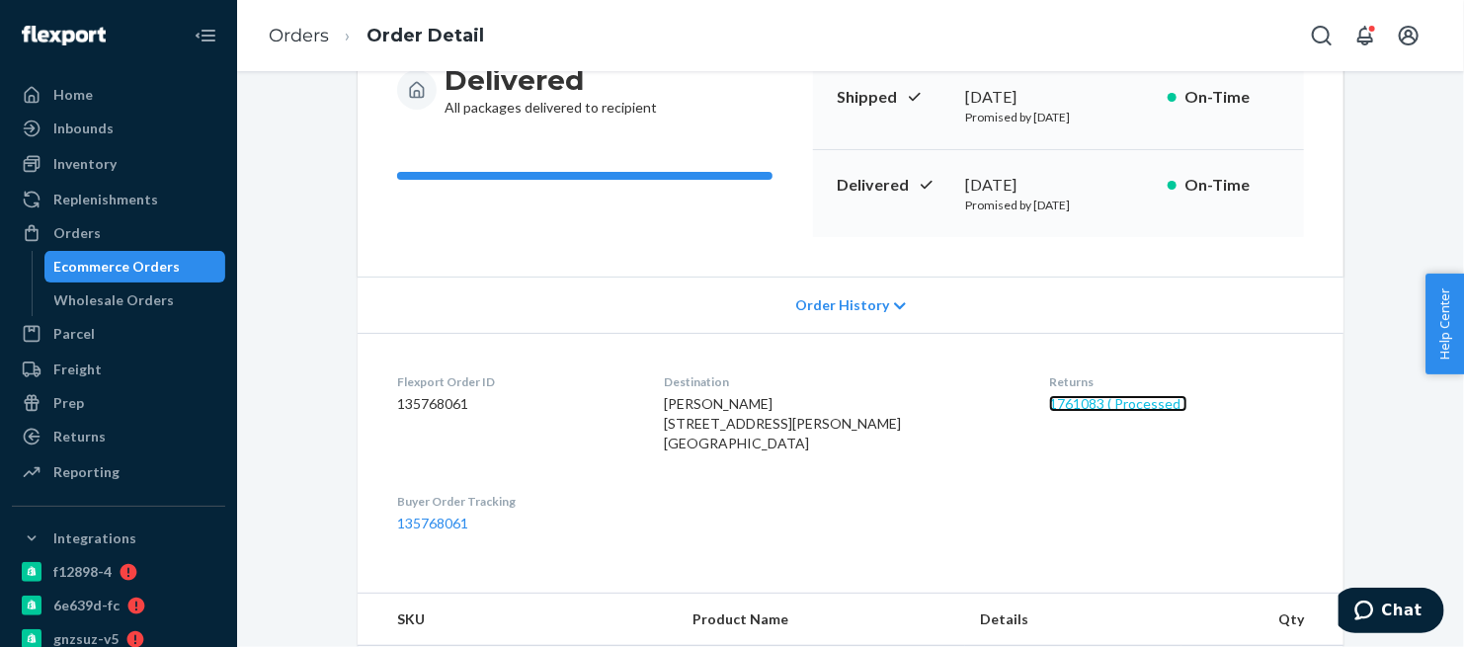
click at [1111, 406] on link "1761083 ( Processed )" at bounding box center [1118, 403] width 138 height 17
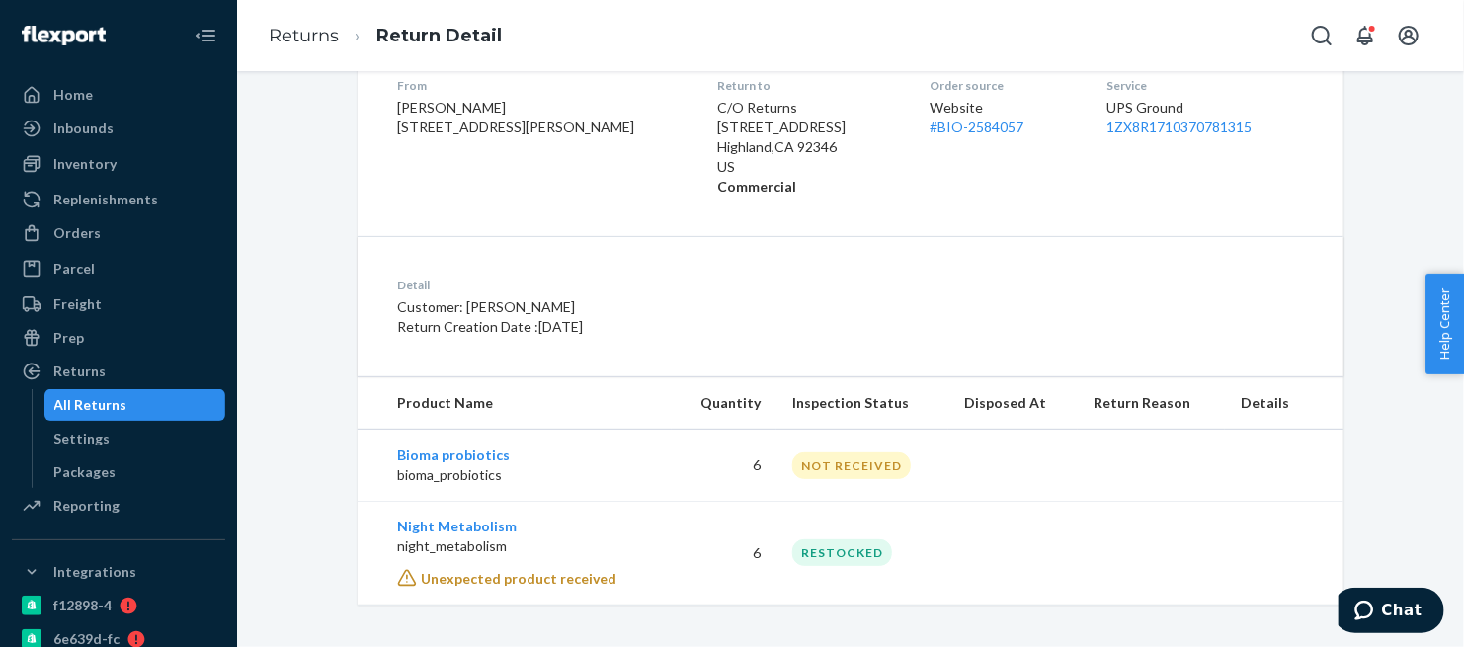
scroll to position [351, 0]
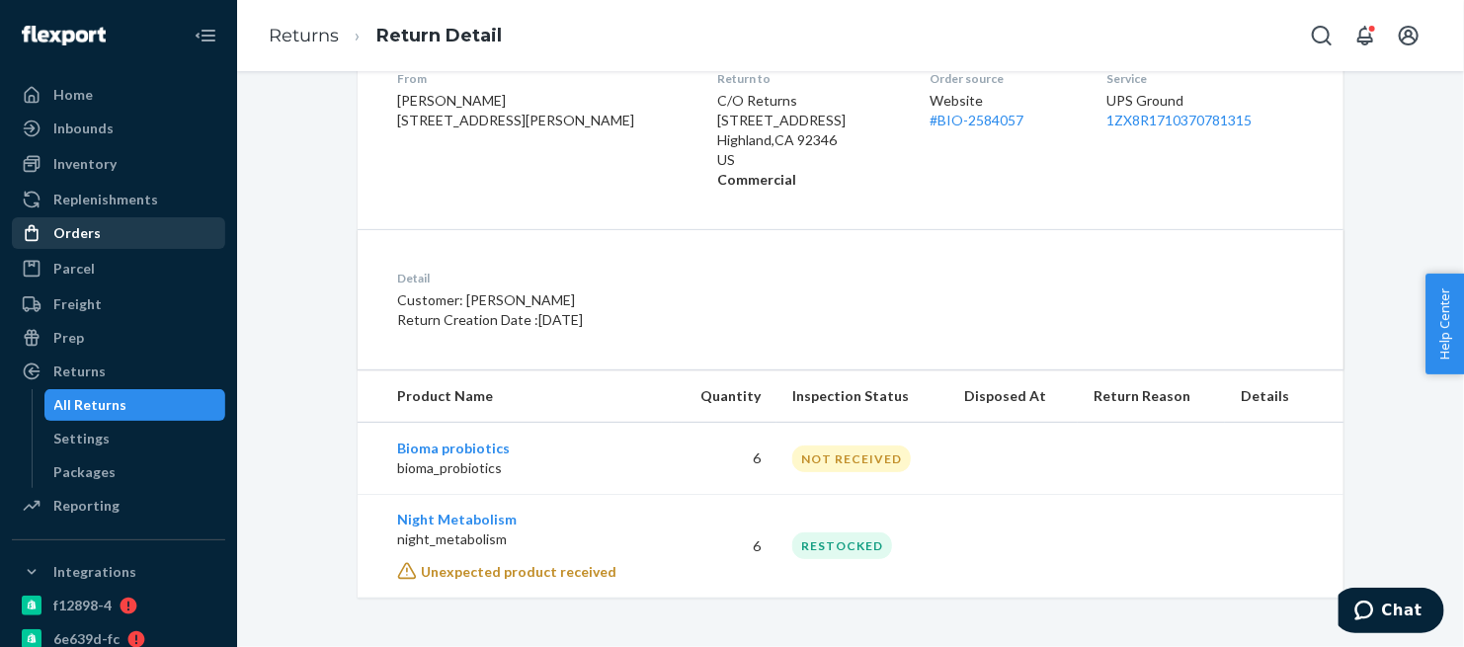
click at [94, 232] on div "Orders" at bounding box center [76, 233] width 47 height 20
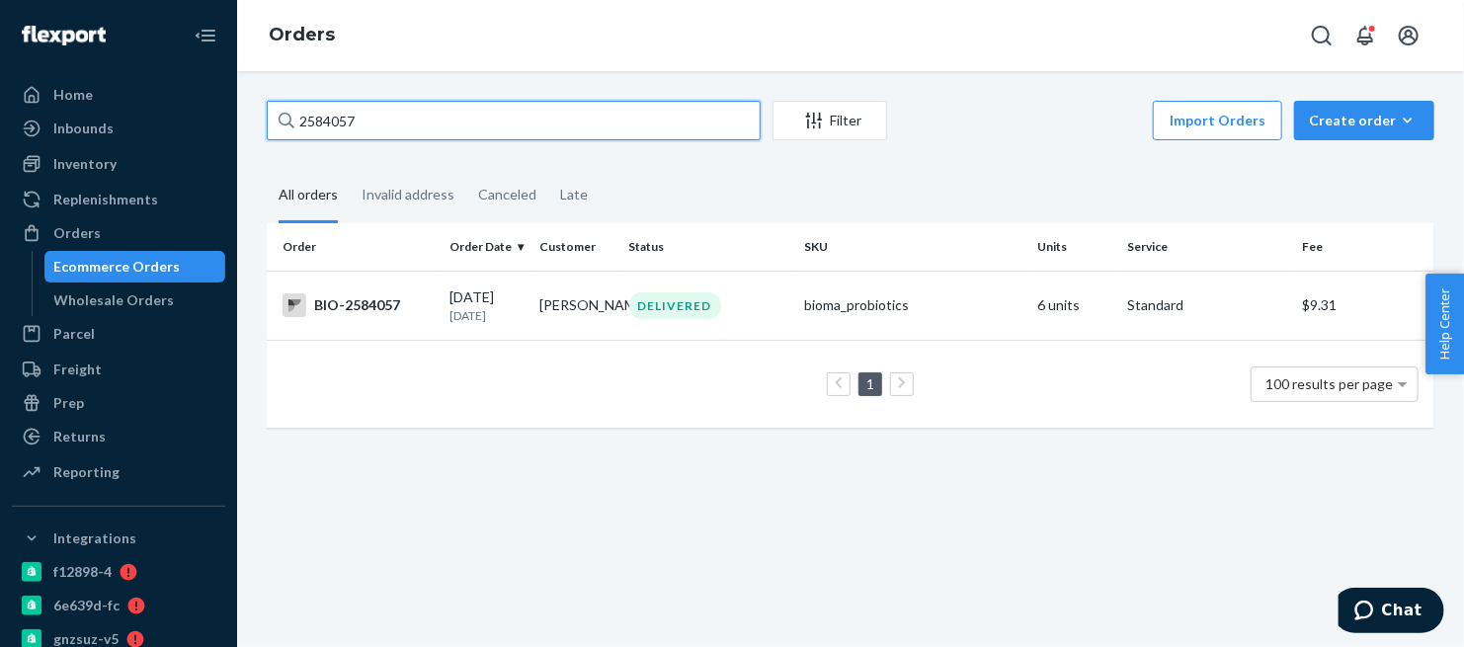
click at [335, 117] on input "2584057" at bounding box center [514, 121] width 494 height 40
drag, startPoint x: 367, startPoint y: 117, endPoint x: 243, endPoint y: 122, distance: 124.6
click at [243, 122] on div "2584057 Filter Import Orders Create order Ecommerce order Removal order All ord…" at bounding box center [850, 359] width 1227 height 576
paste input "342"
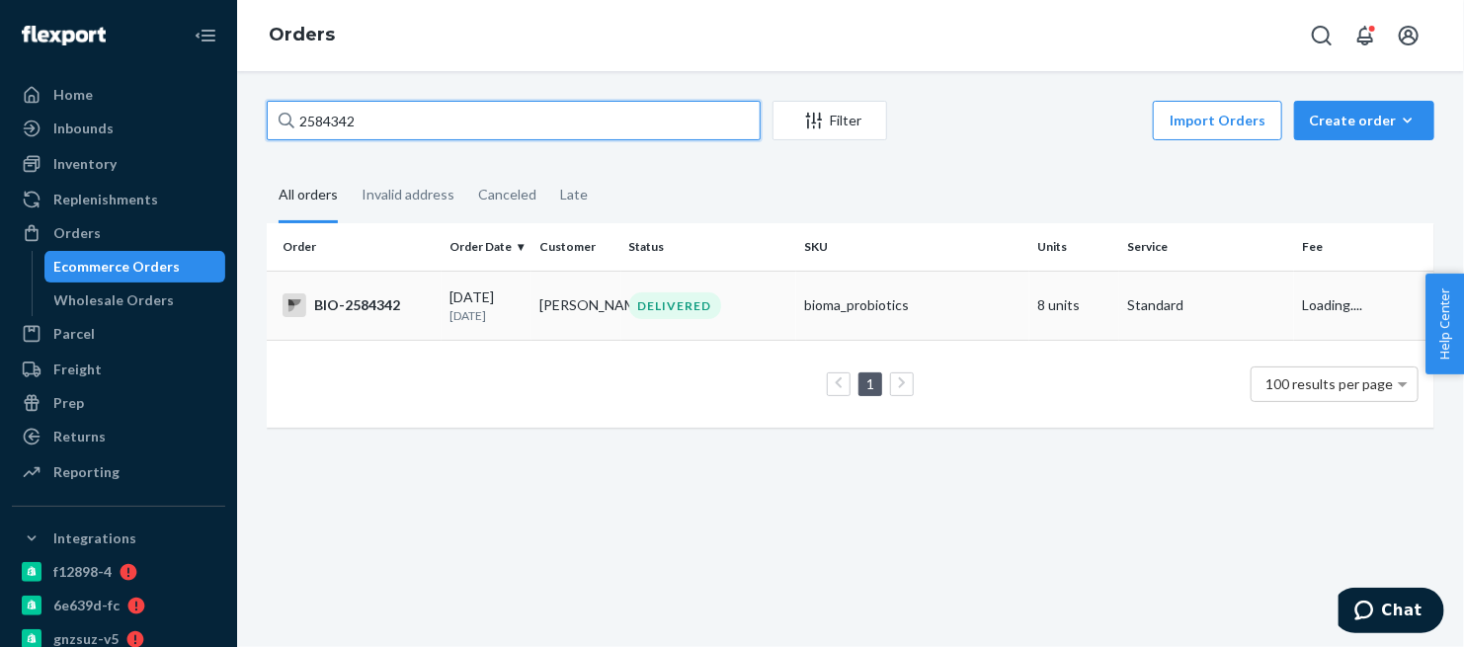
type input "2584342"
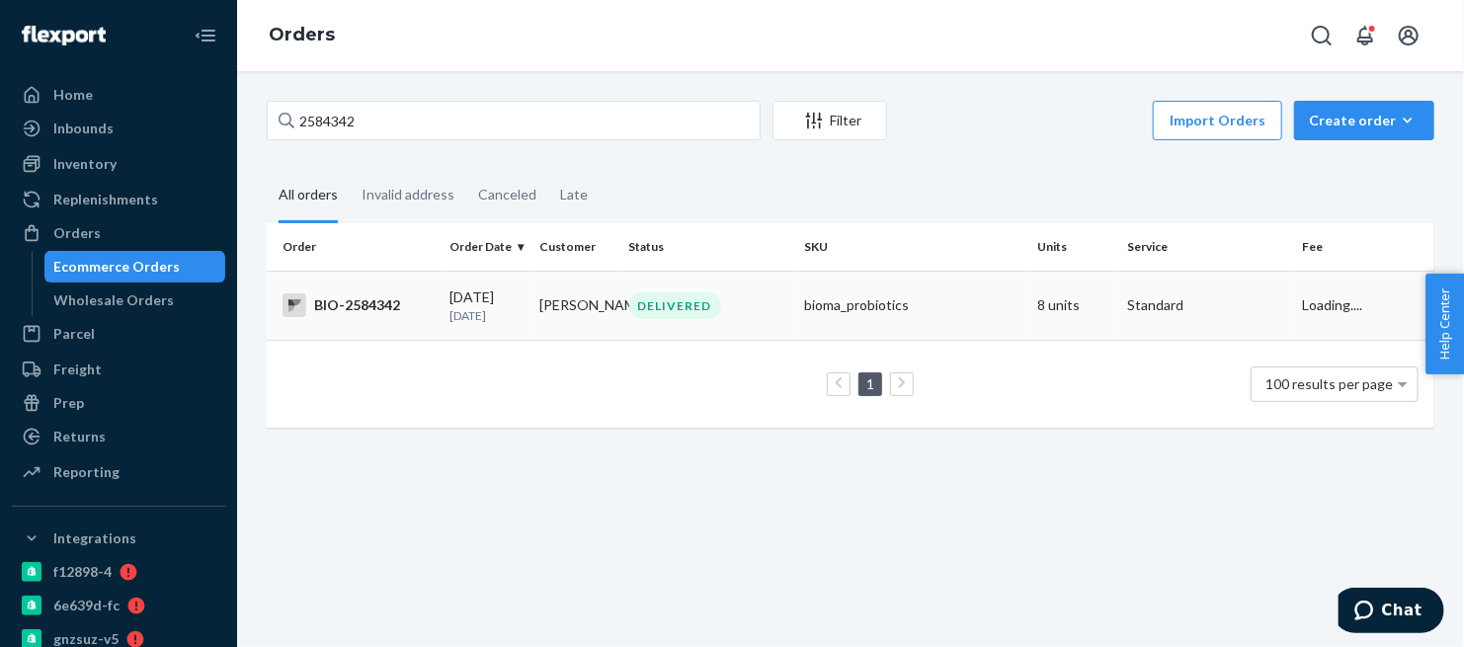
click at [360, 306] on div "BIO-2584342" at bounding box center [357, 305] width 151 height 24
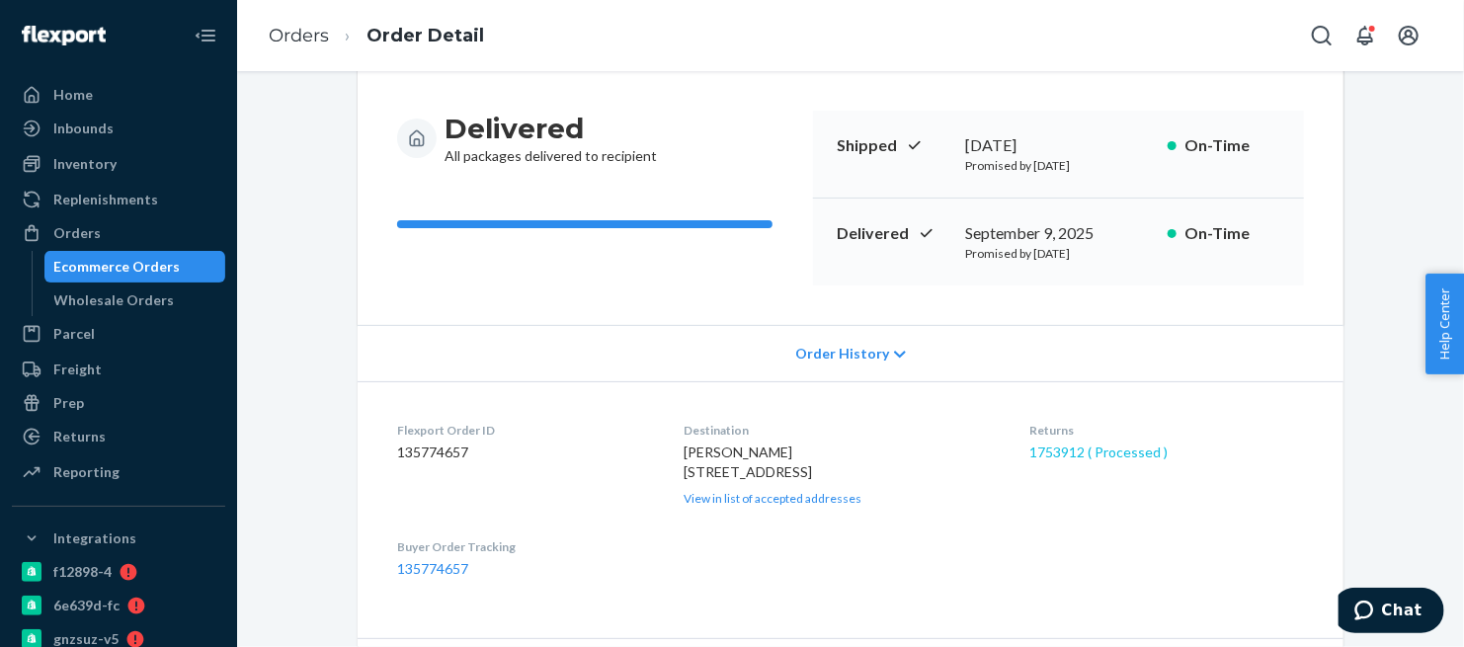
scroll to position [219, 0]
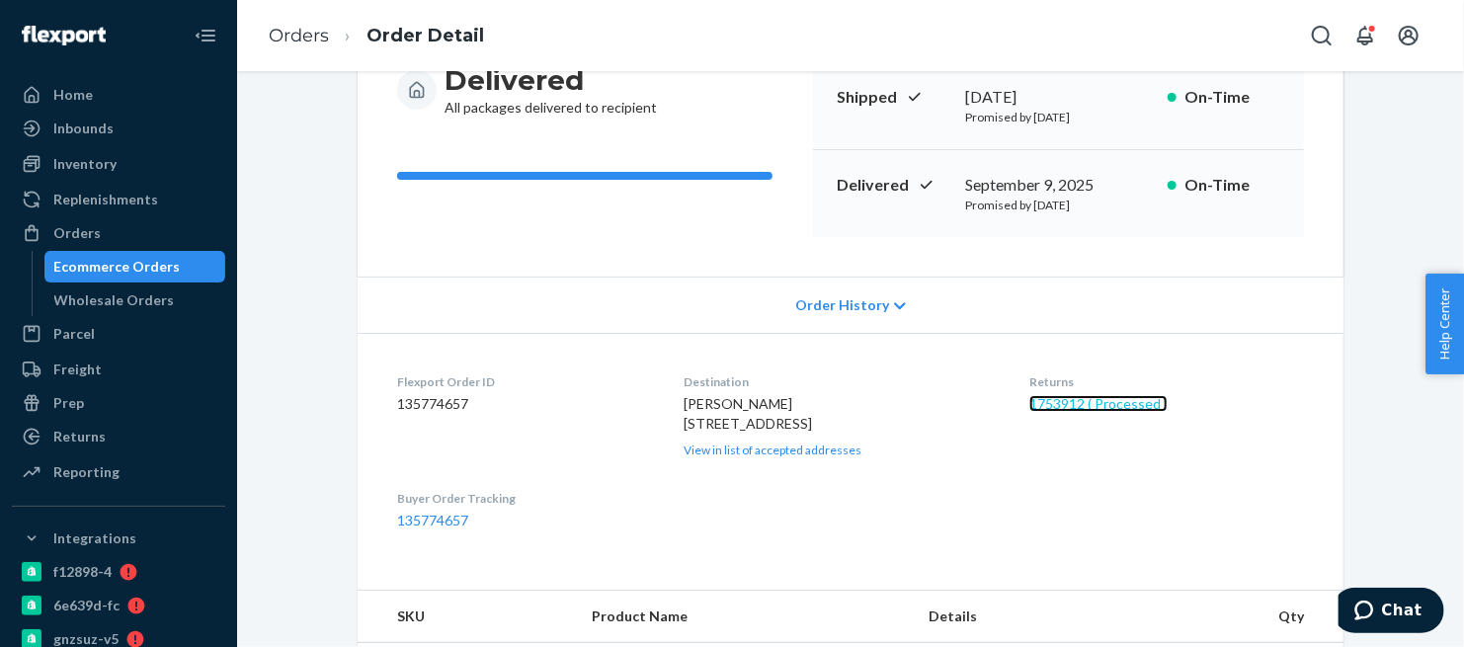
click at [1093, 409] on link "1753912 ( Processed )" at bounding box center [1098, 403] width 138 height 17
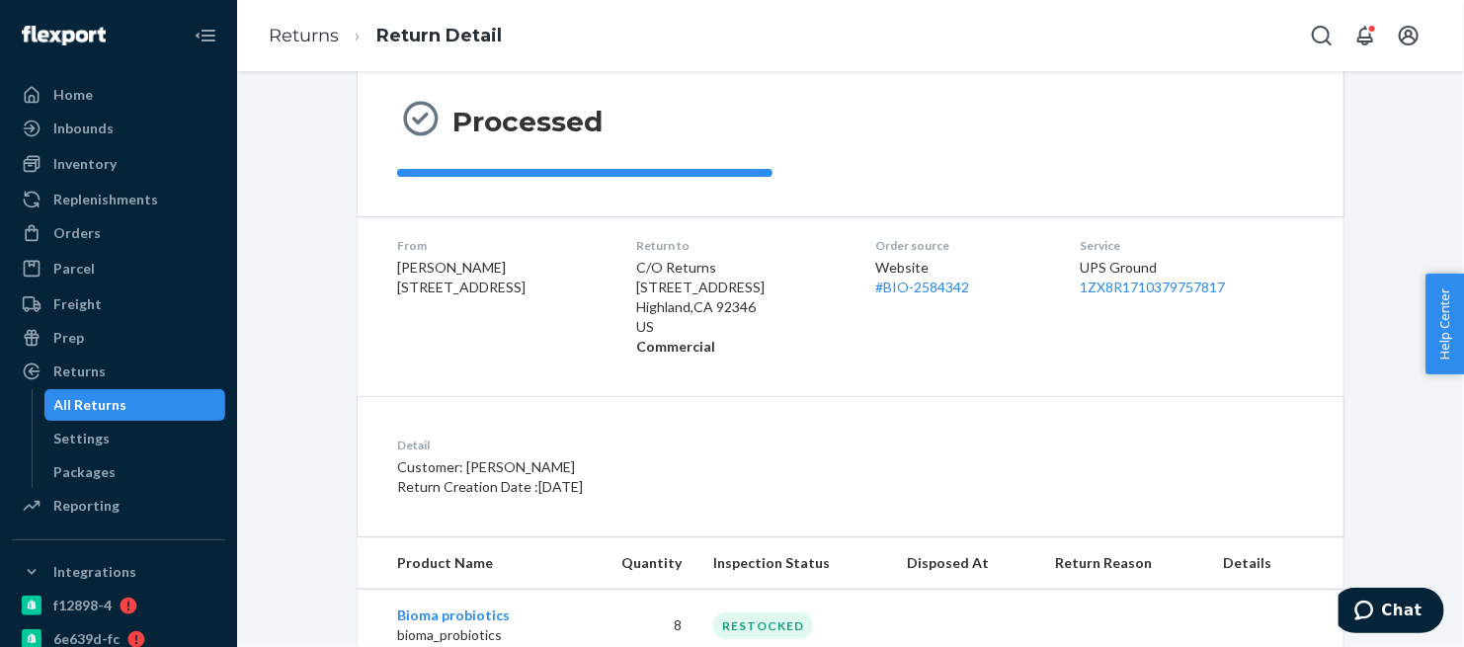
scroll to position [246, 0]
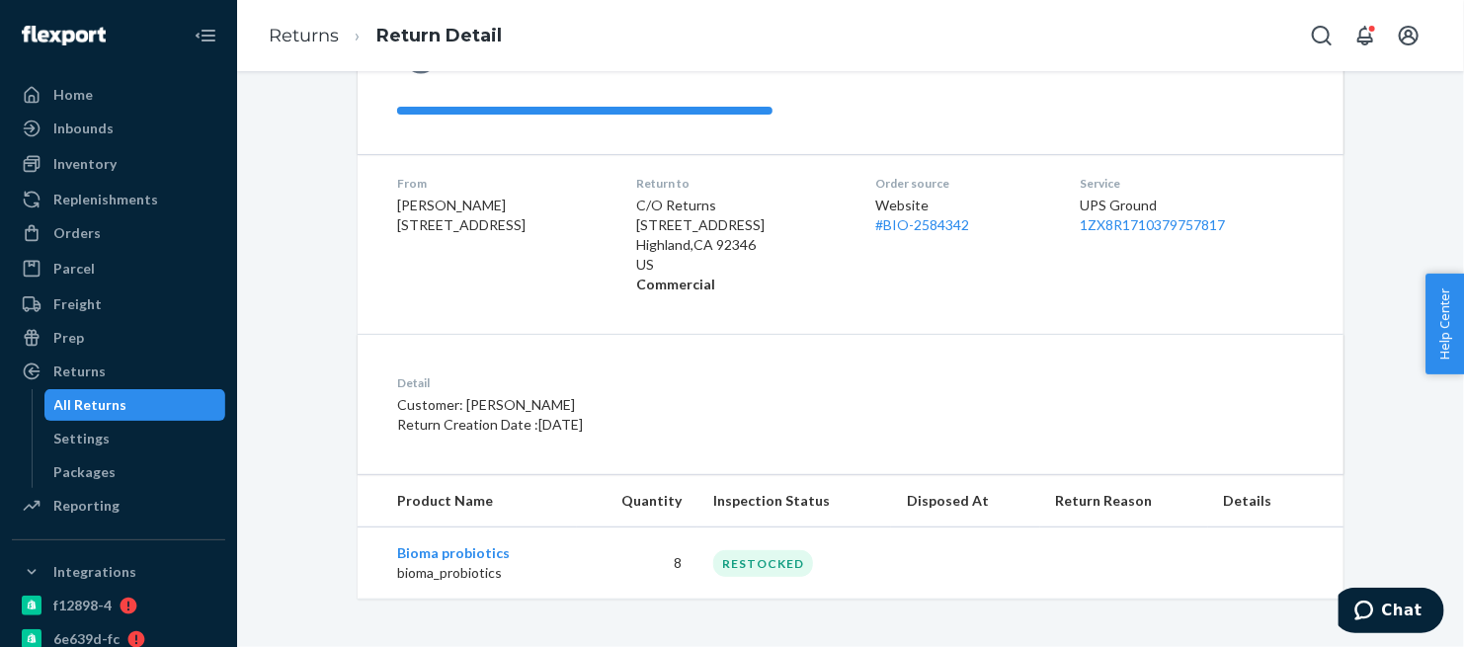
drag, startPoint x: 87, startPoint y: 235, endPoint x: 230, endPoint y: 192, distance: 149.7
click at [87, 235] on div "Orders" at bounding box center [76, 233] width 47 height 20
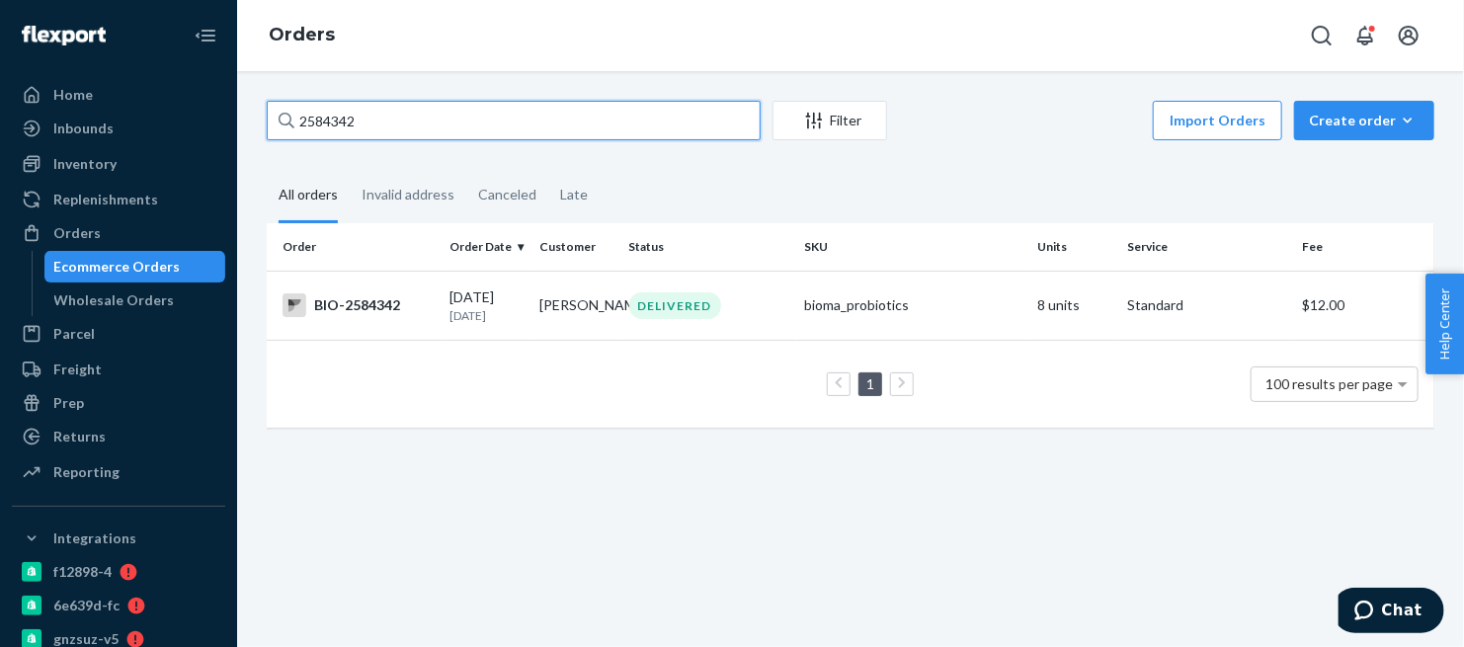
drag, startPoint x: 373, startPoint y: 121, endPoint x: 259, endPoint y: 133, distance: 115.3
click at [259, 133] on div "2584342 Filter Import Orders Create order Ecommerce order Removal order All ord…" at bounding box center [850, 274] width 1197 height 347
paste input "98534"
type input "2598534"
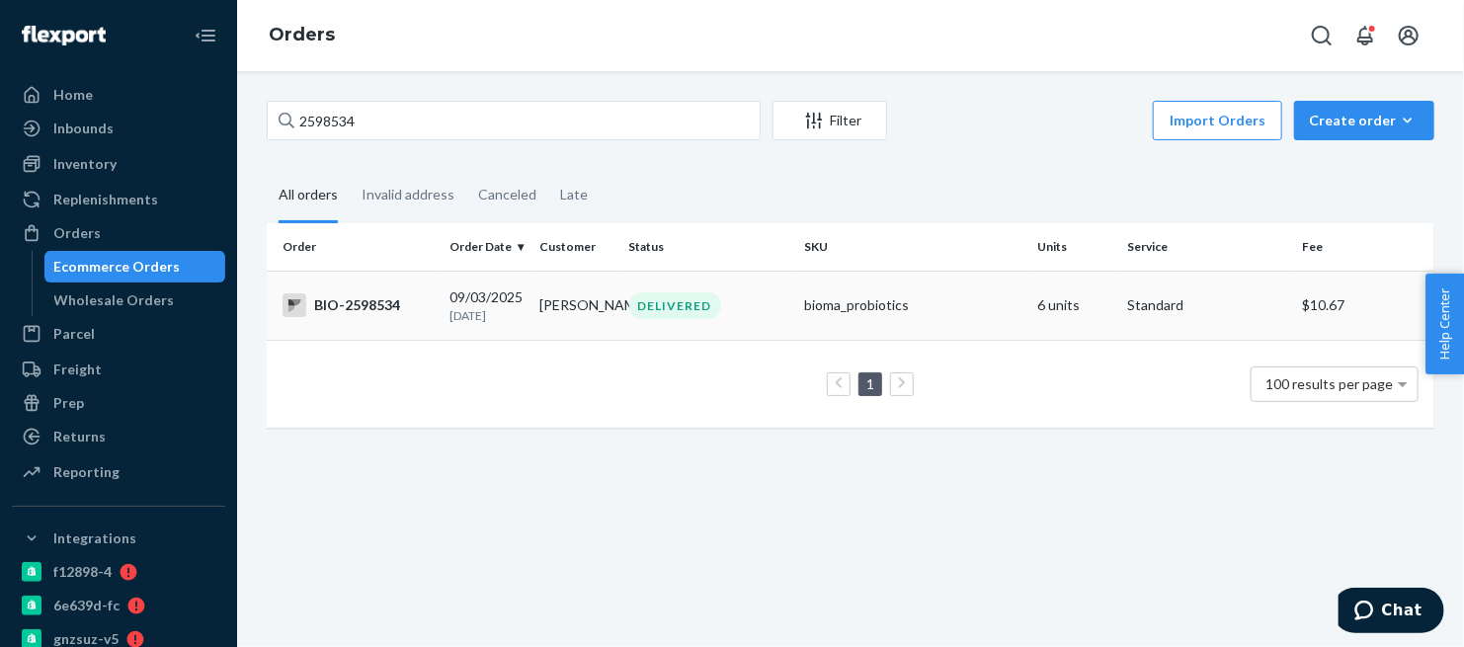
click at [356, 304] on div "BIO-2598534" at bounding box center [357, 305] width 151 height 24
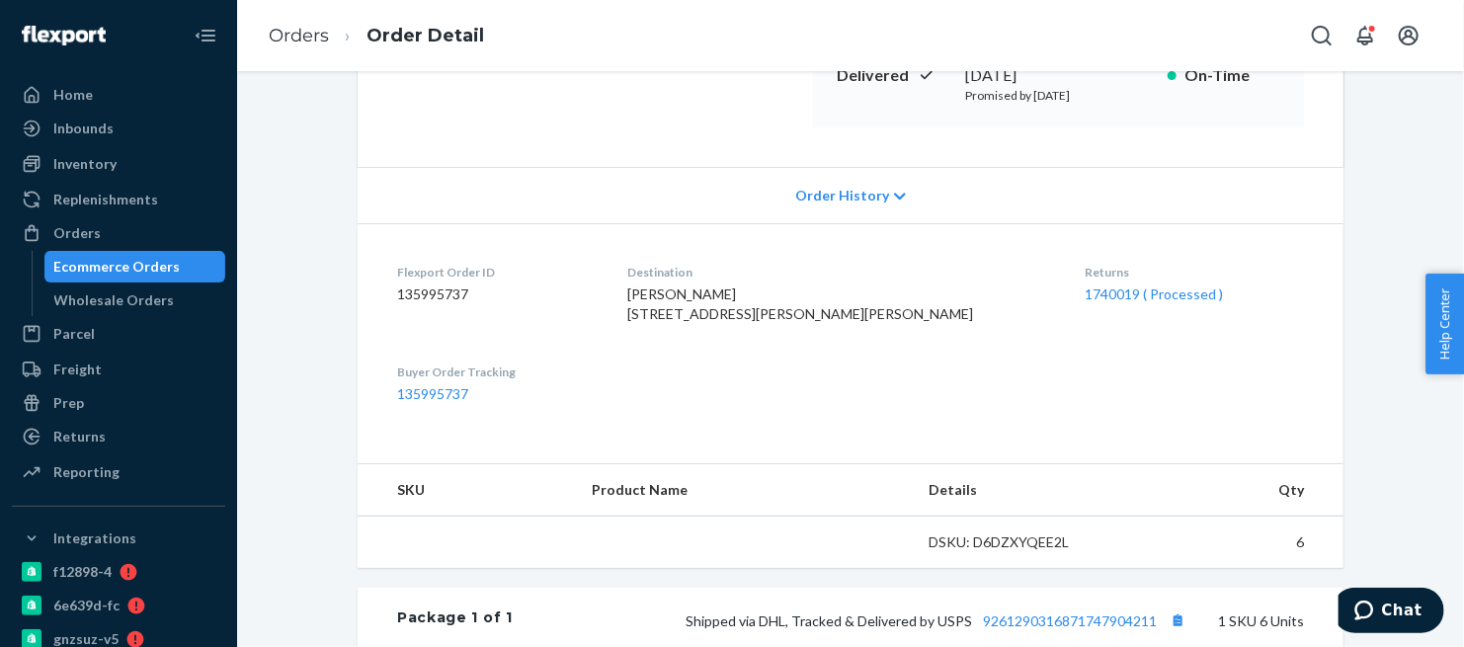
scroll to position [439, 0]
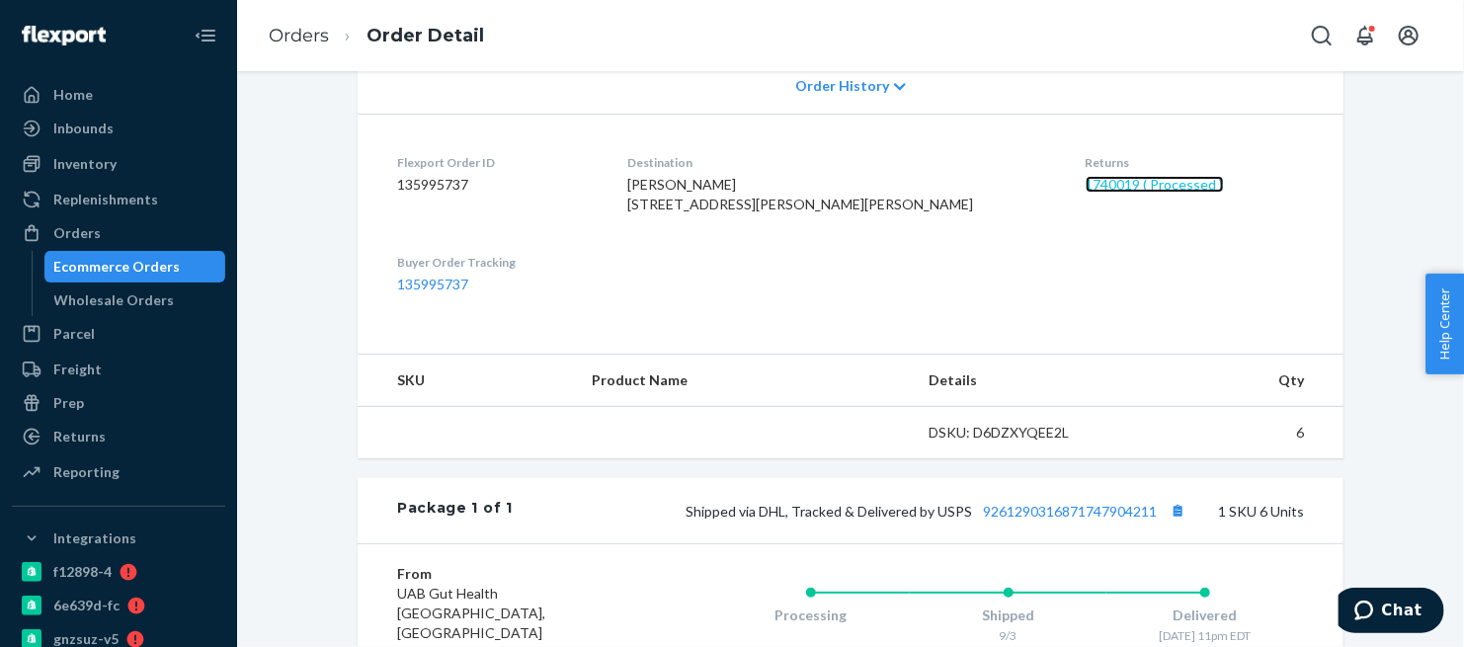
click at [1086, 183] on link "1740019 ( Processed )" at bounding box center [1155, 184] width 138 height 17
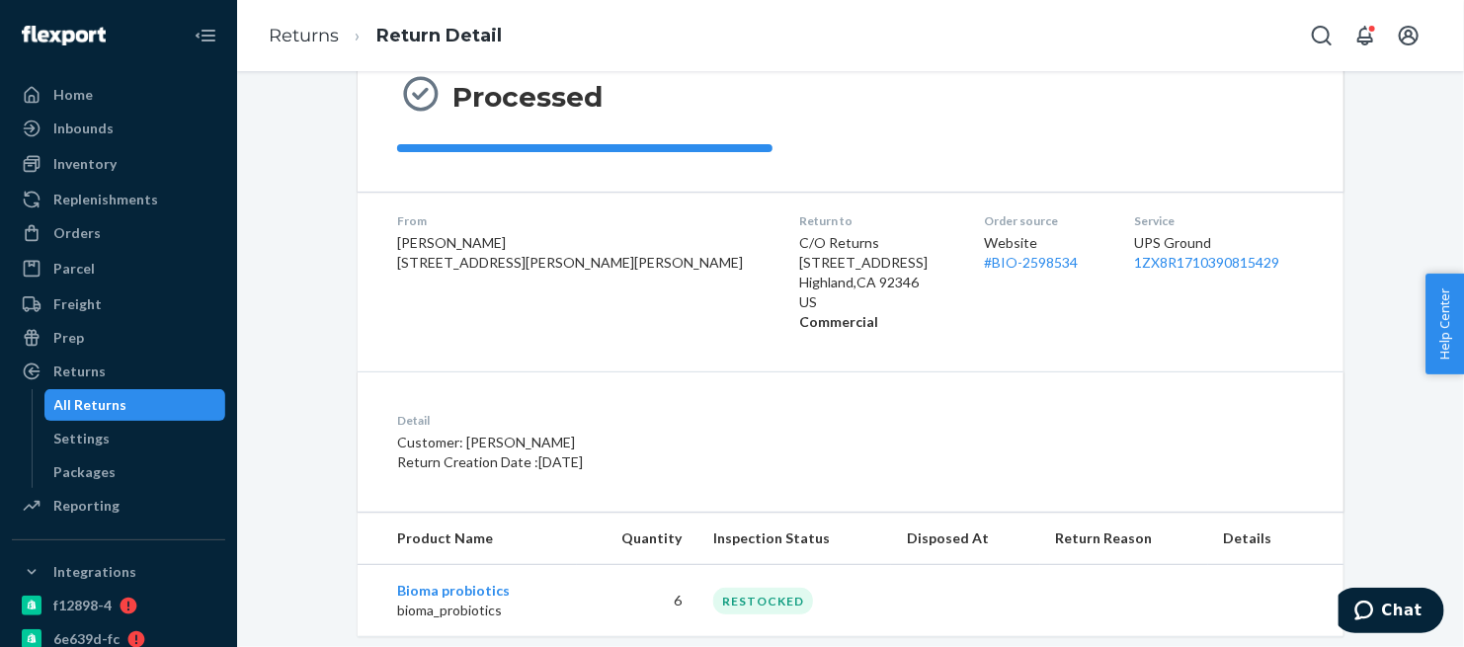
scroll to position [246, 0]
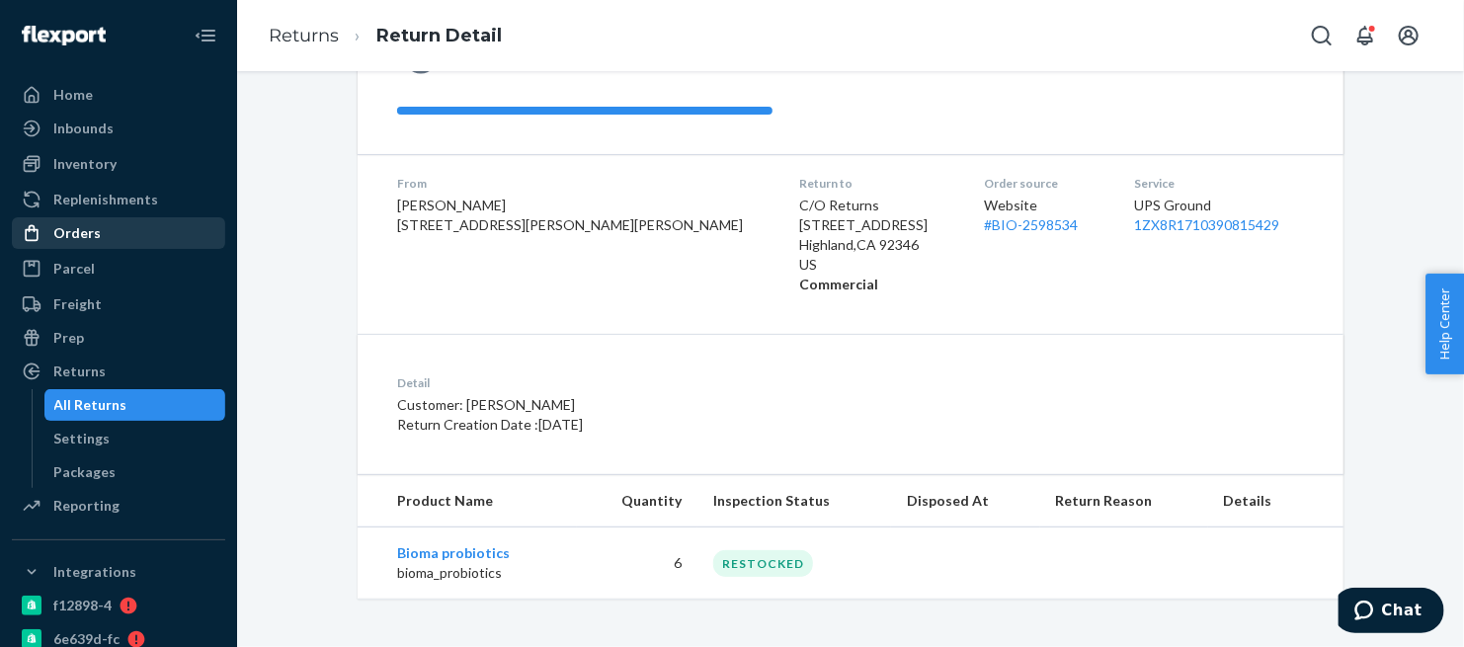
drag, startPoint x: 67, startPoint y: 228, endPoint x: 89, endPoint y: 223, distance: 22.3
click at [67, 228] on div "Orders" at bounding box center [76, 233] width 47 height 20
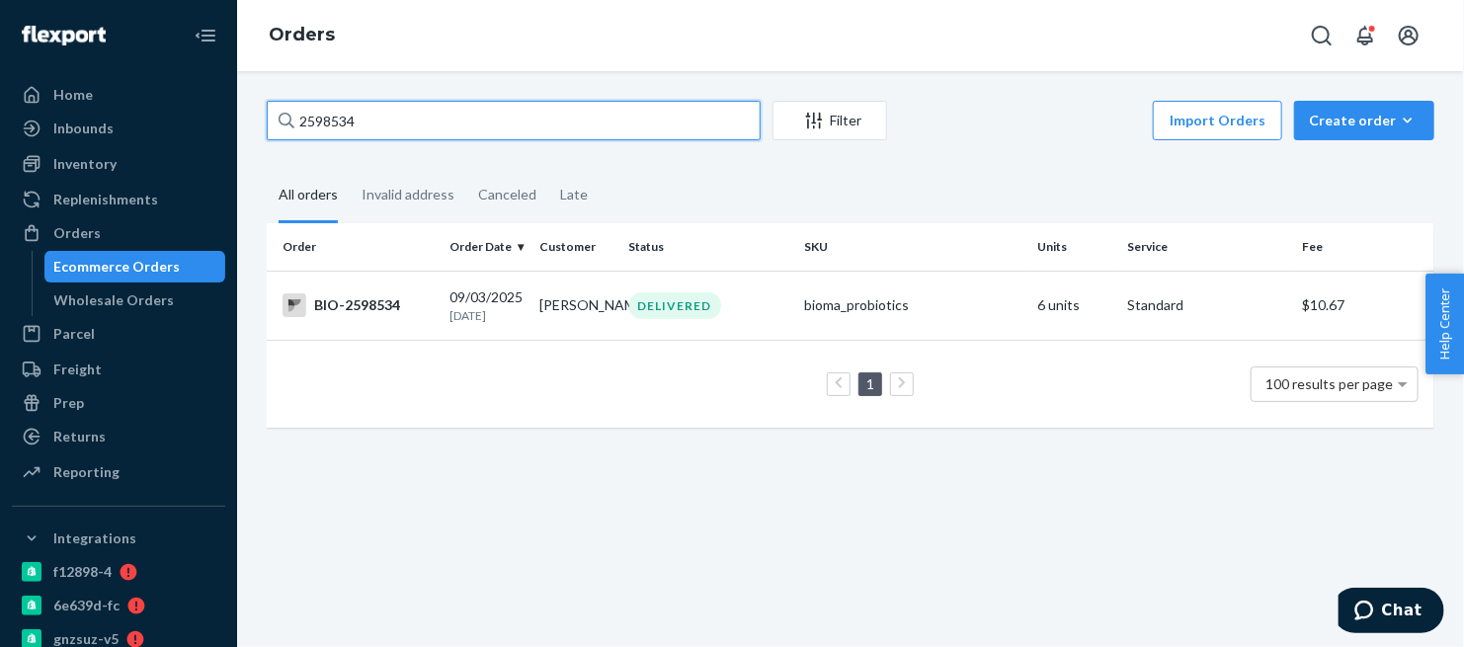
drag, startPoint x: 279, startPoint y: 133, endPoint x: 251, endPoint y: 143, distance: 29.4
click at [252, 143] on div "2598534 Filter Import Orders Create order Ecommerce order Removal order All ord…" at bounding box center [850, 274] width 1197 height 347
paste input "666045"
type input "2666045"
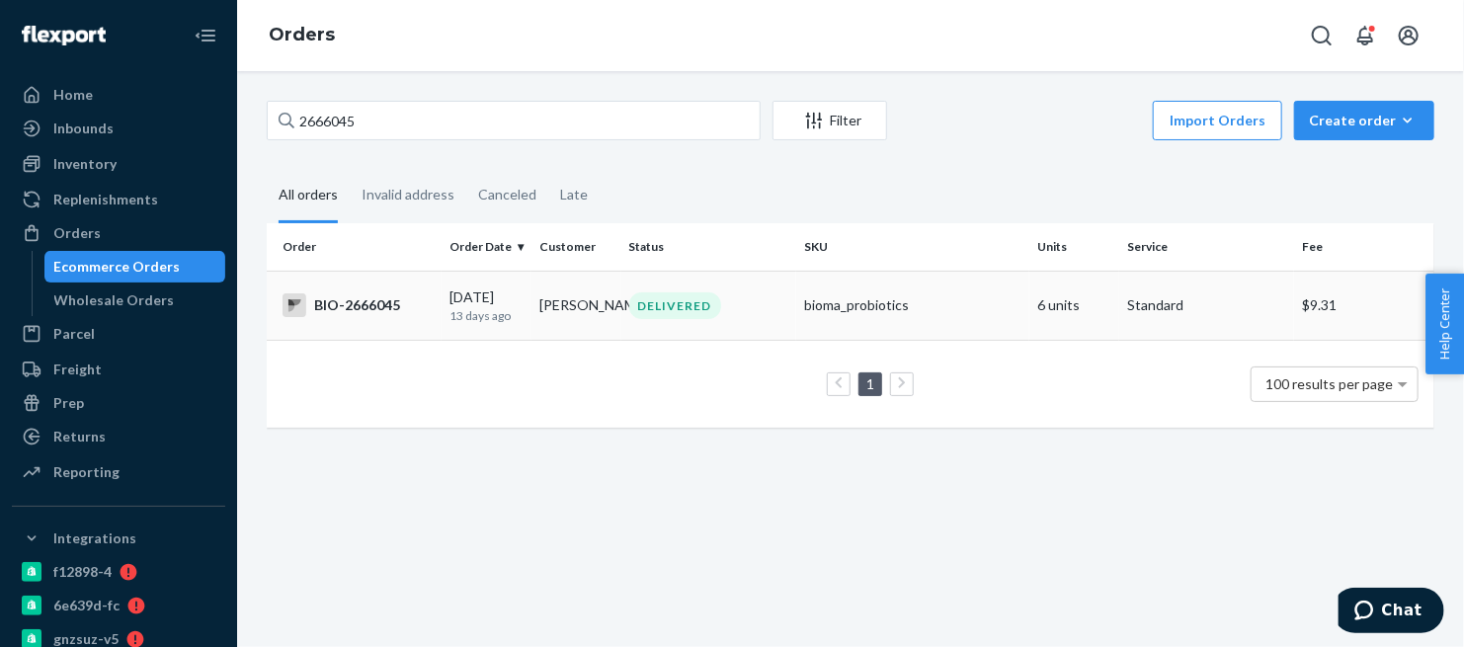
click at [348, 304] on div "BIO-2666045" at bounding box center [357, 305] width 151 height 24
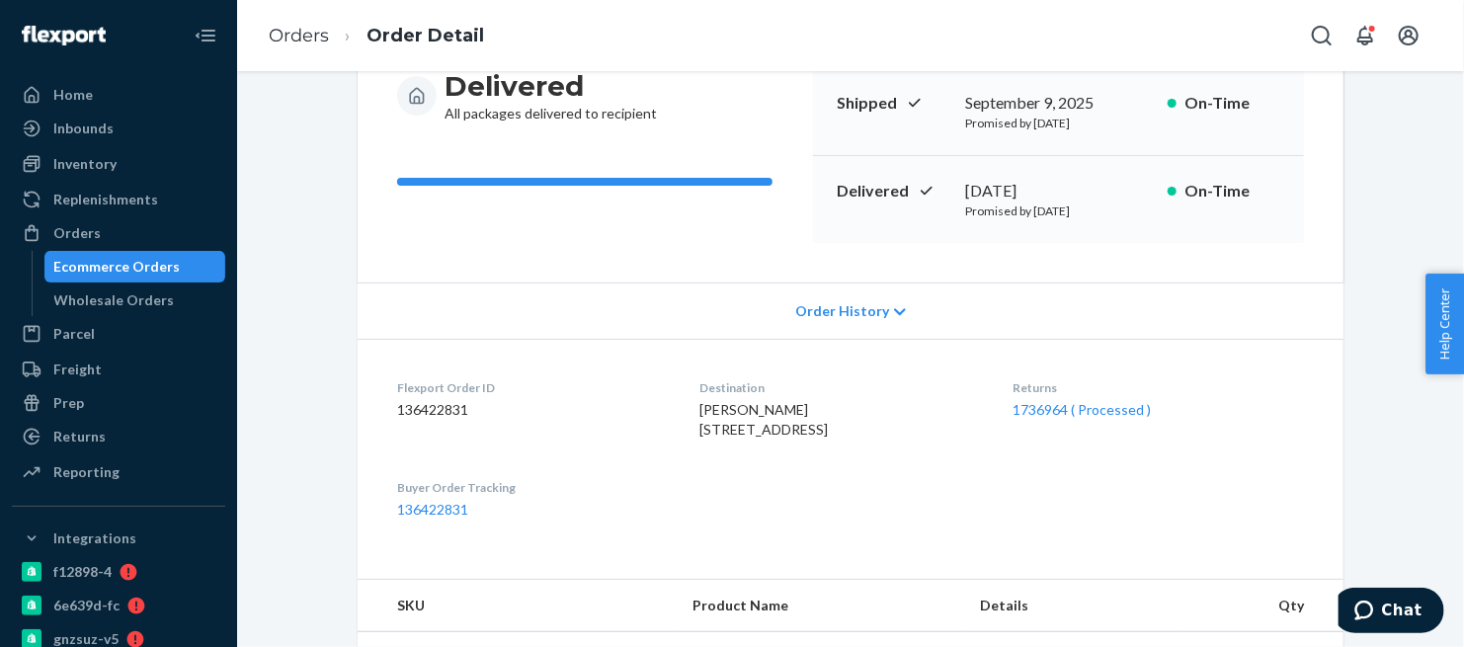
scroll to position [219, 0]
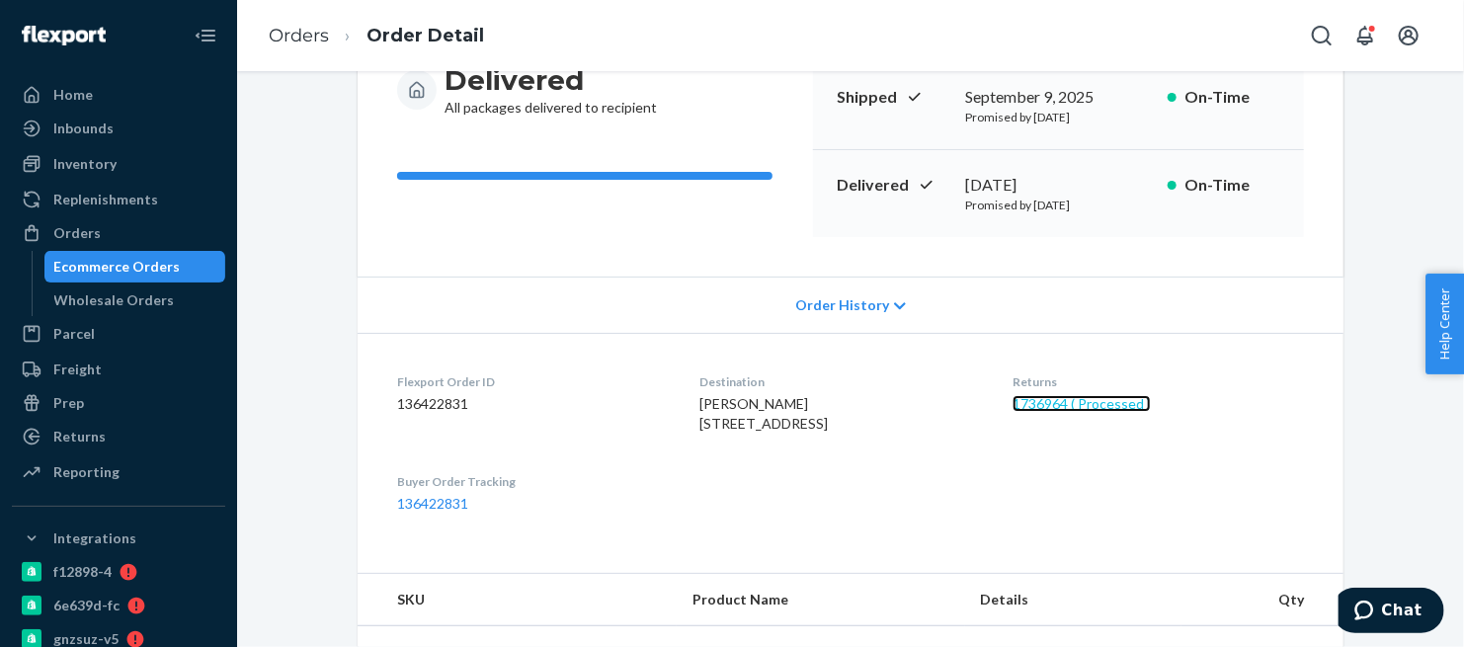
click at [1087, 402] on link "1736964 ( Processed )" at bounding box center [1081, 403] width 138 height 17
